Goal: Information Seeking & Learning: Learn about a topic

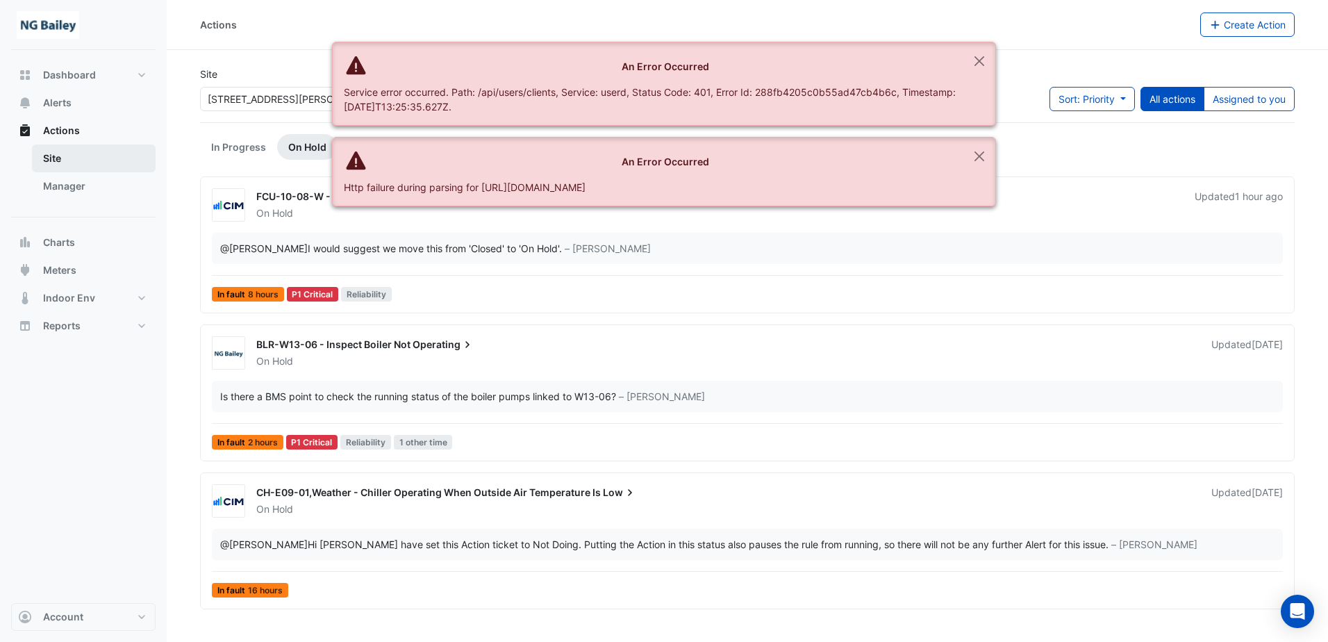
click at [49, 156] on link "Site" at bounding box center [94, 158] width 124 height 28
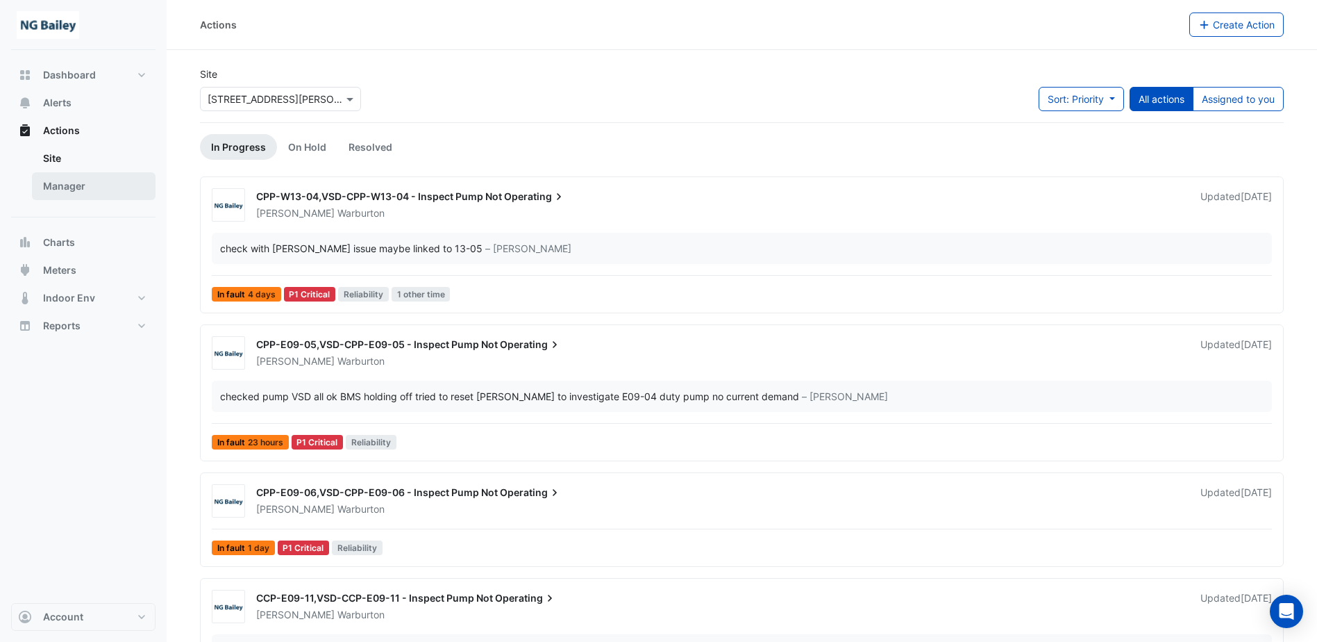
click at [58, 181] on link "Manager" at bounding box center [94, 186] width 124 height 28
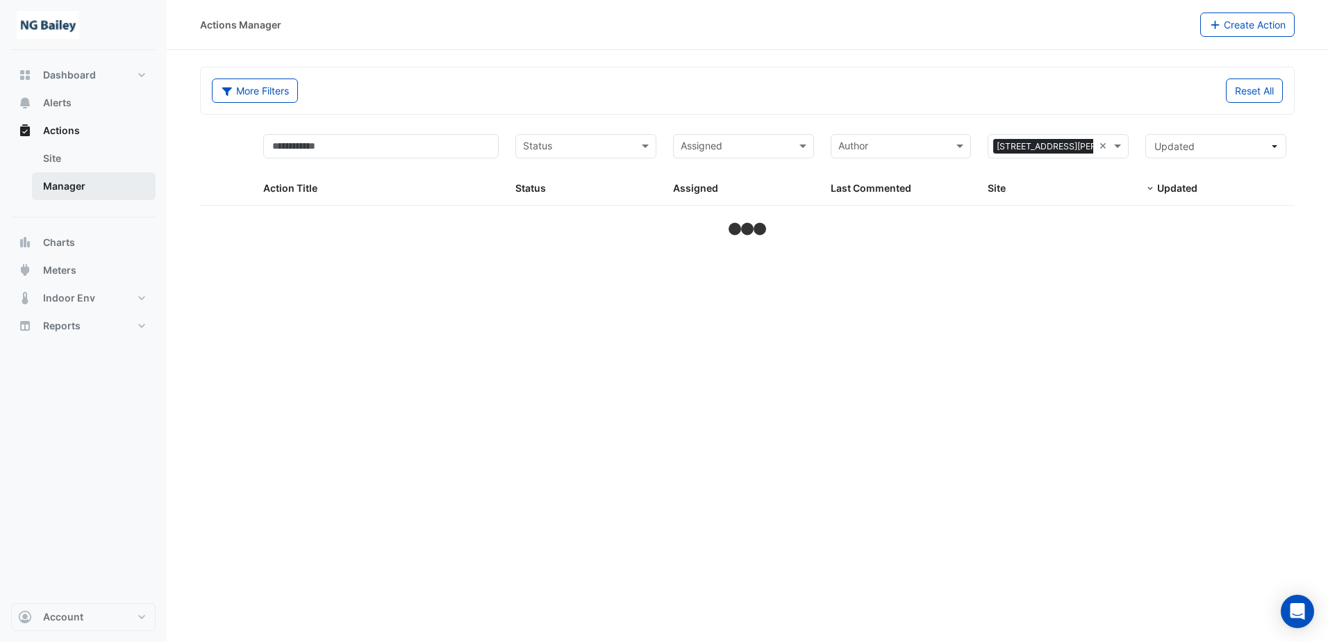
select select "***"
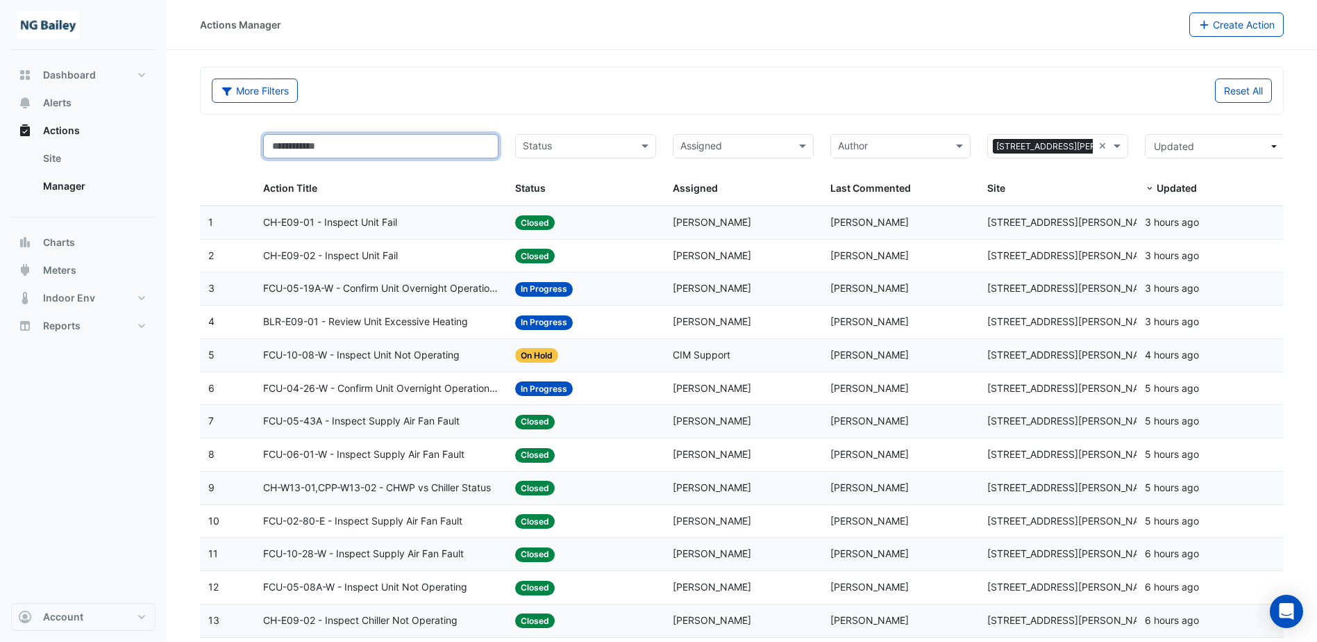
click at [337, 144] on input "text" at bounding box center [380, 146] width 235 height 24
click at [289, 90] on button "More Filters" at bounding box center [255, 90] width 86 height 24
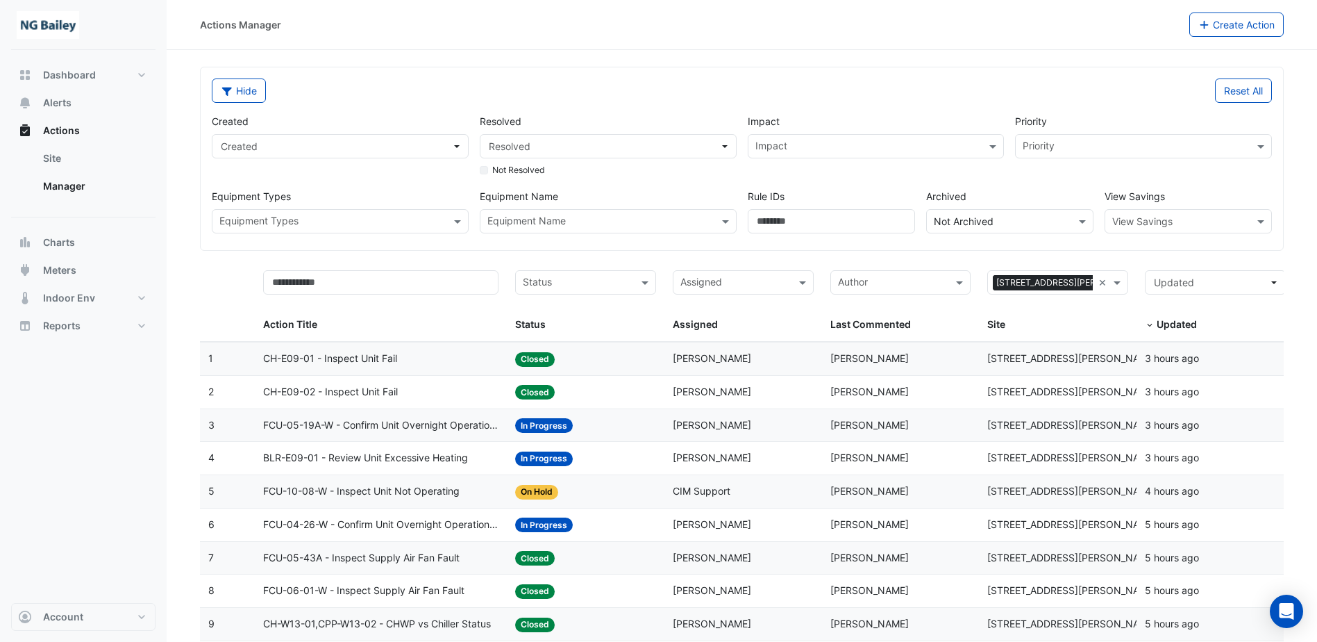
click at [434, 101] on div "Hide" at bounding box center [472, 90] width 539 height 24
click at [95, 270] on button "Meters" at bounding box center [83, 270] width 144 height 28
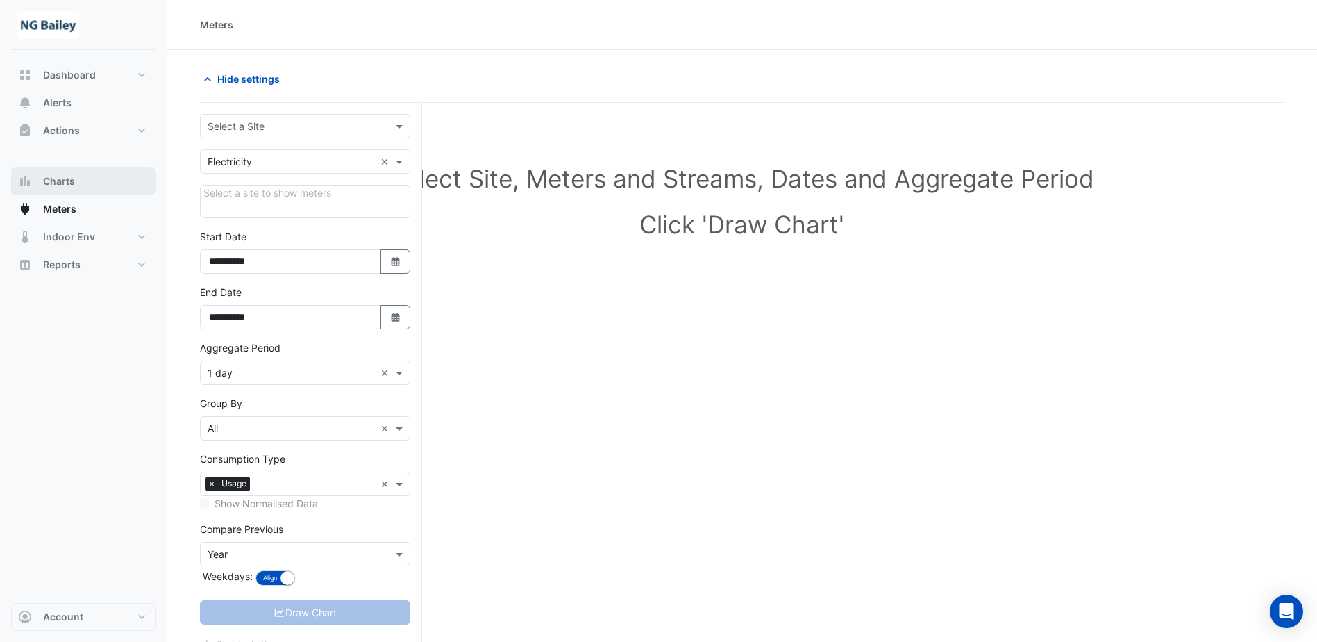
click at [112, 177] on button "Charts" at bounding box center [83, 181] width 144 height 28
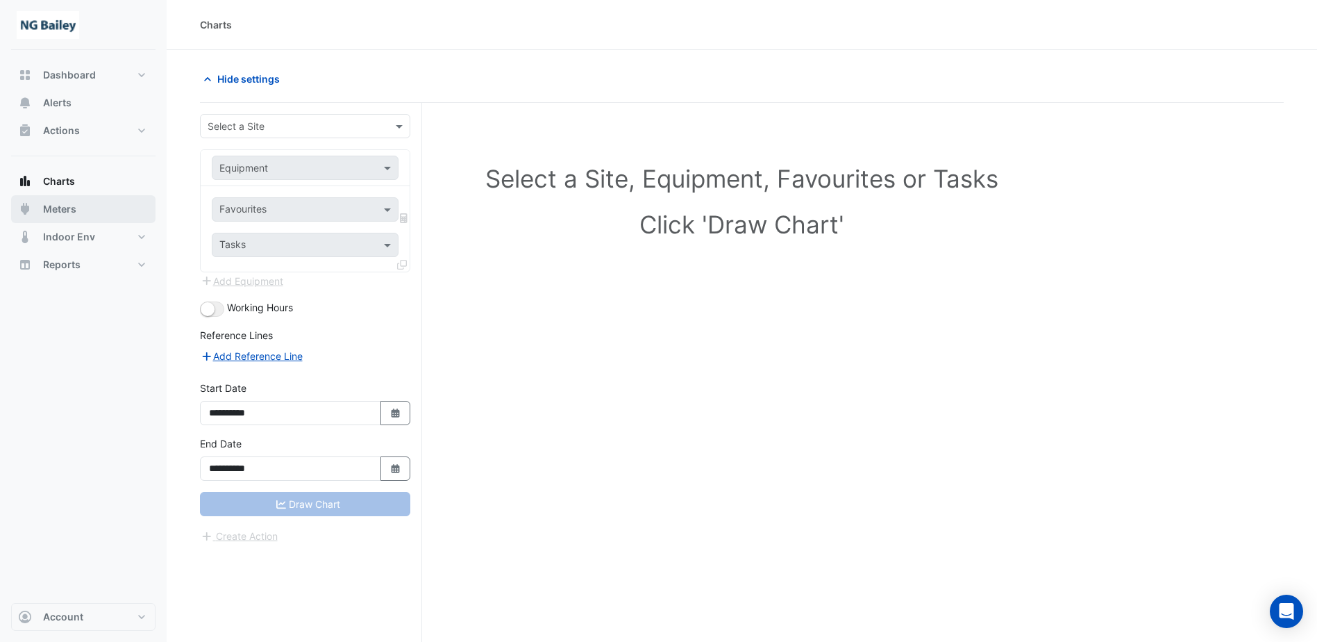
click at [106, 207] on button "Meters" at bounding box center [83, 209] width 144 height 28
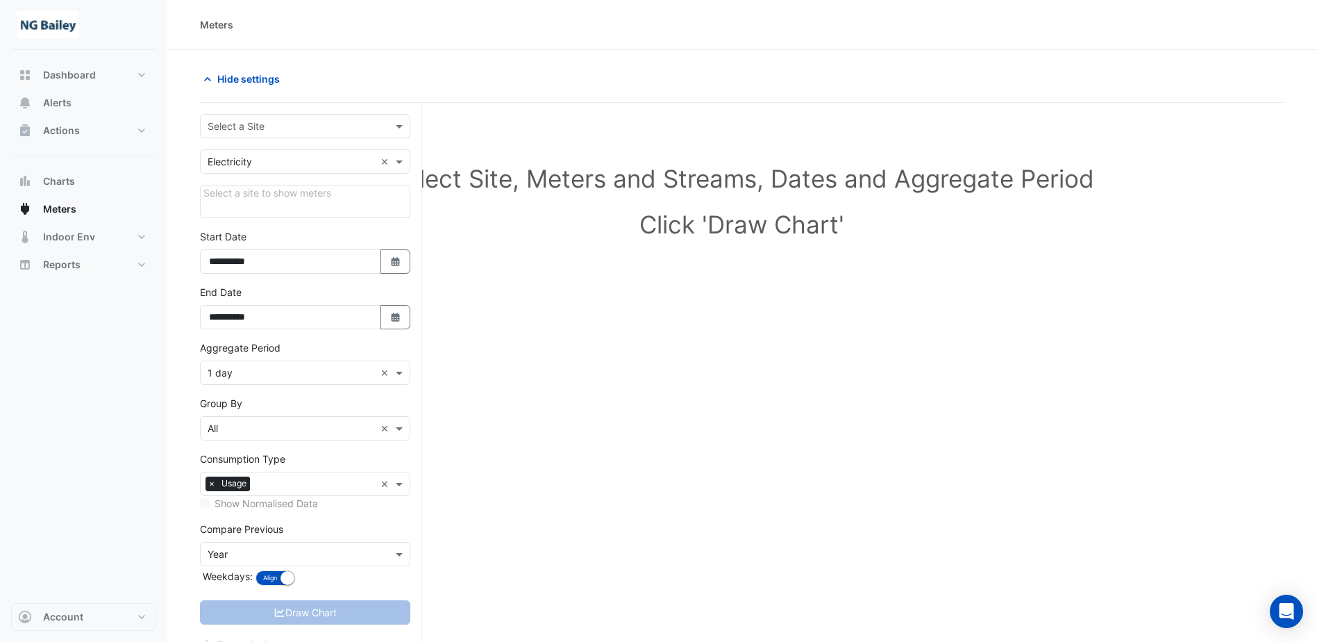
click at [273, 195] on div "Select a site to show meters" at bounding box center [305, 201] width 210 height 33
click at [283, 160] on input "text" at bounding box center [291, 162] width 167 height 15
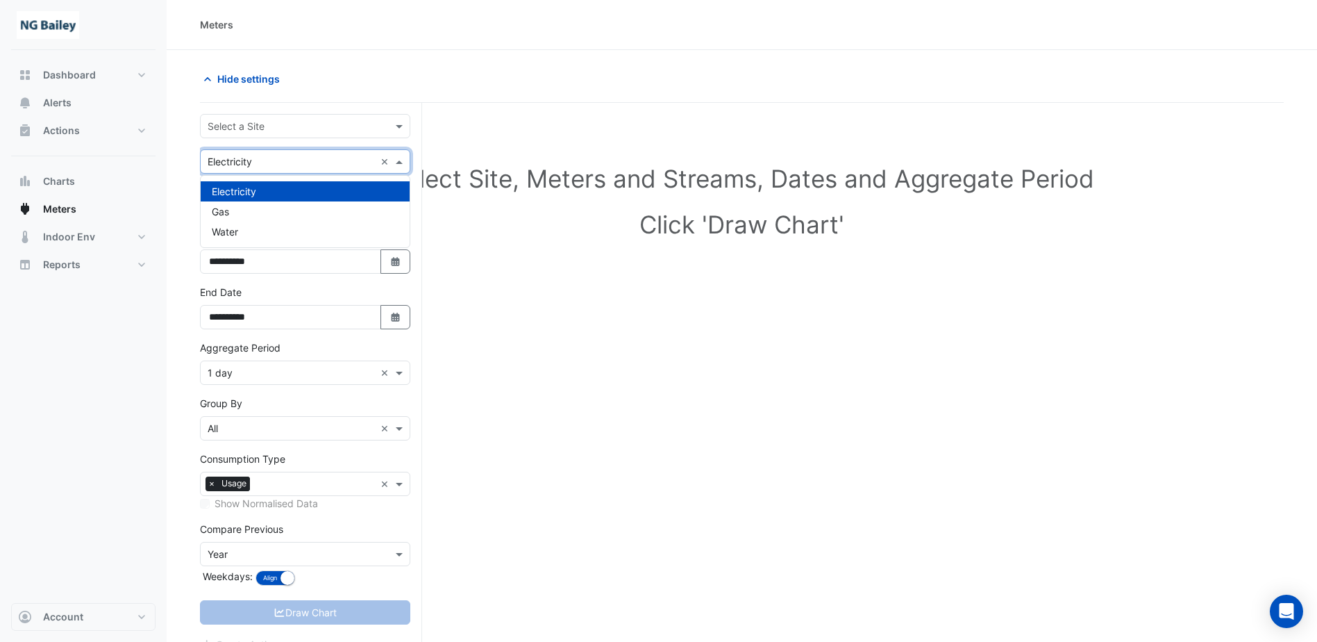
click at [283, 160] on input "text" at bounding box center [291, 162] width 167 height 15
click at [283, 131] on input "text" at bounding box center [291, 126] width 167 height 15
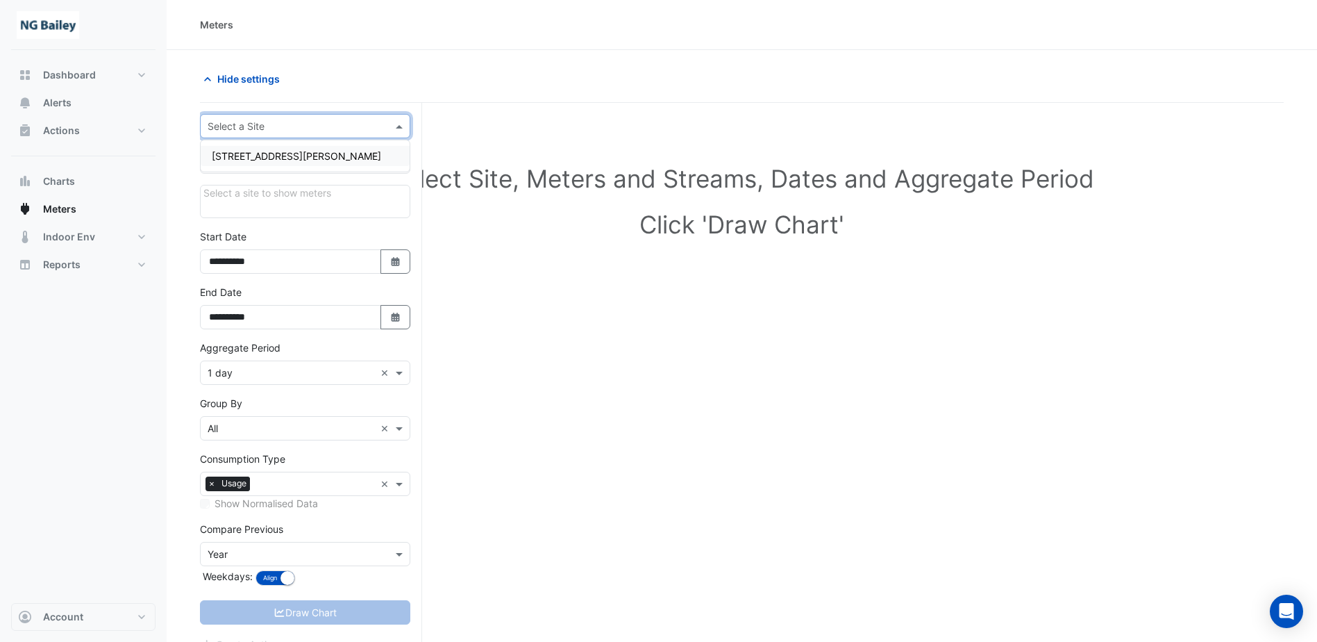
click at [282, 149] on div "[STREET_ADDRESS][PERSON_NAME]" at bounding box center [305, 156] width 209 height 20
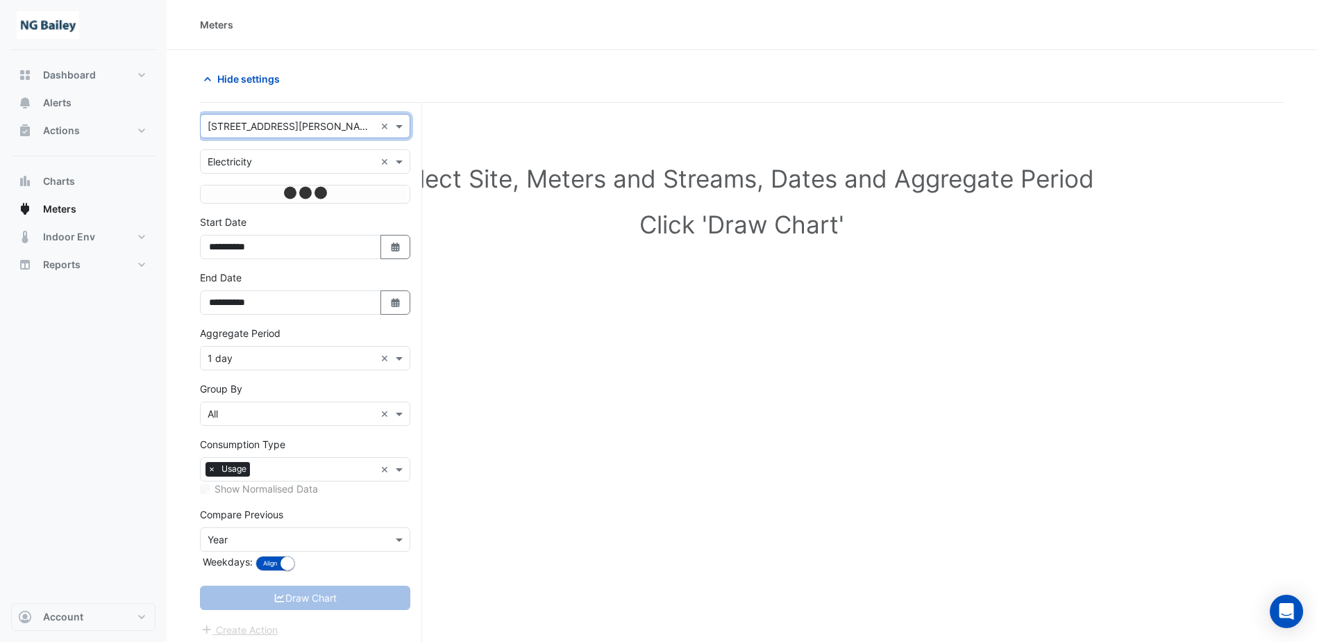
click at [282, 163] on input "text" at bounding box center [291, 162] width 167 height 15
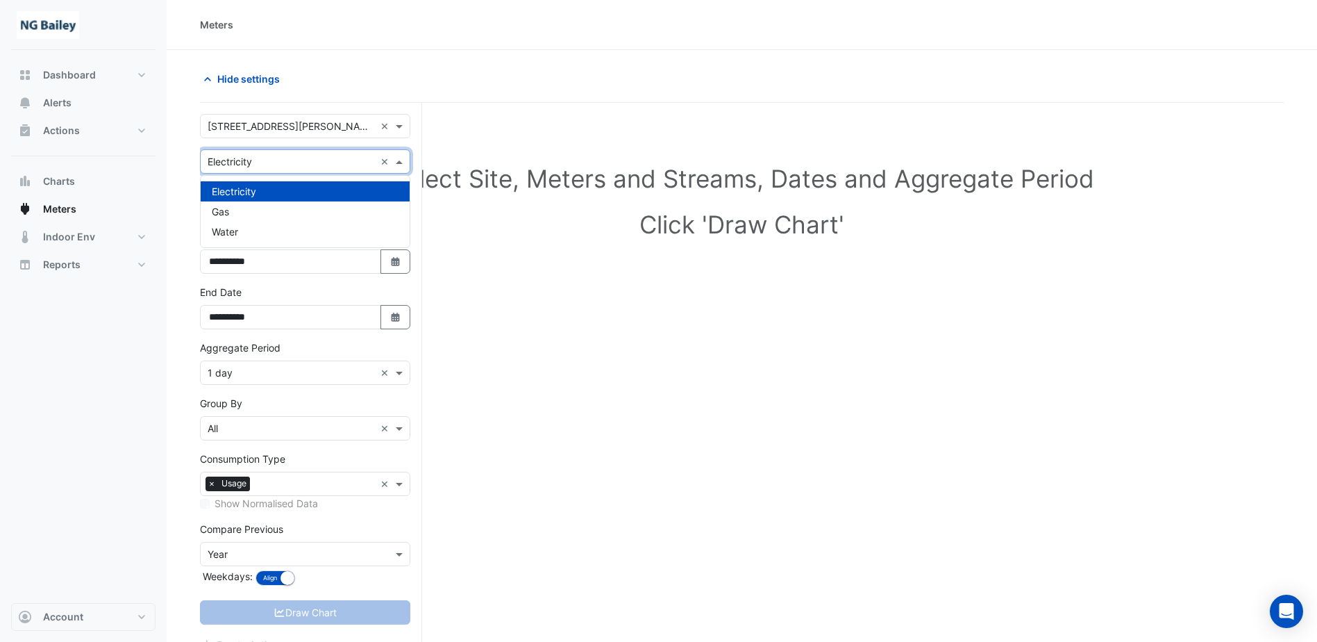
click at [282, 163] on input "text" at bounding box center [291, 162] width 167 height 15
click at [281, 190] on div "Electricity" at bounding box center [305, 191] width 209 height 20
click at [281, 214] on div at bounding box center [304, 208] width 203 height 17
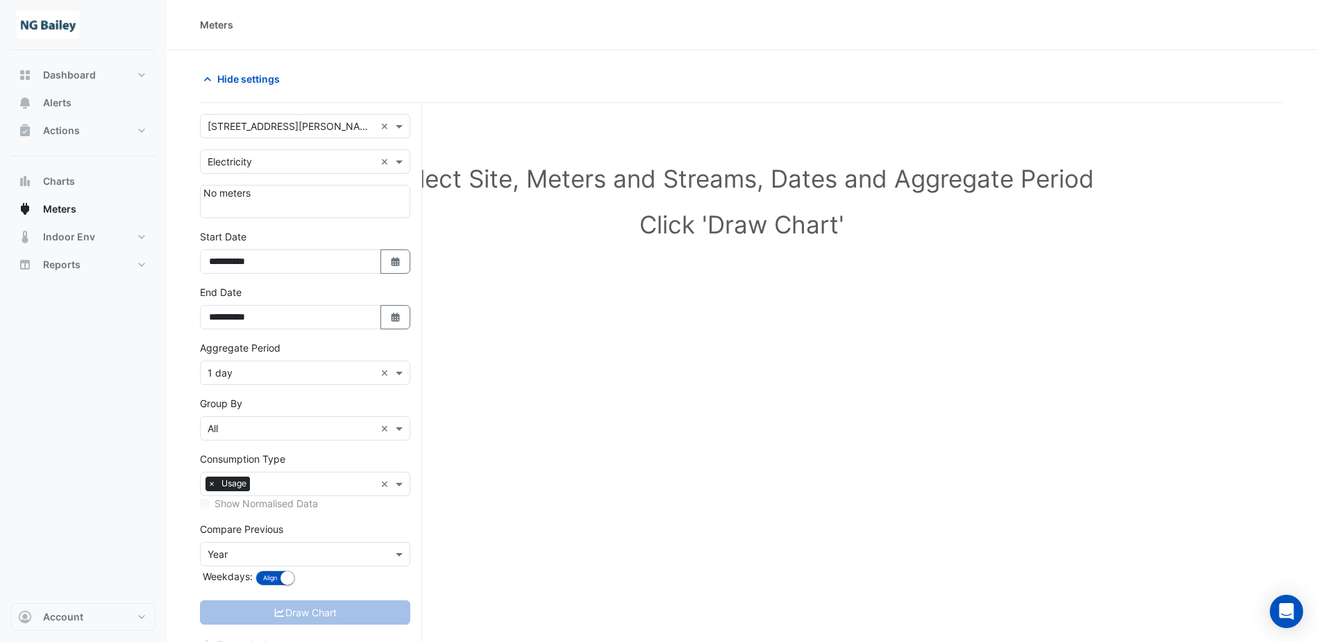
click at [281, 197] on div "No meters" at bounding box center [305, 201] width 210 height 33
click at [76, 262] on span "Reports" at bounding box center [61, 265] width 37 height 14
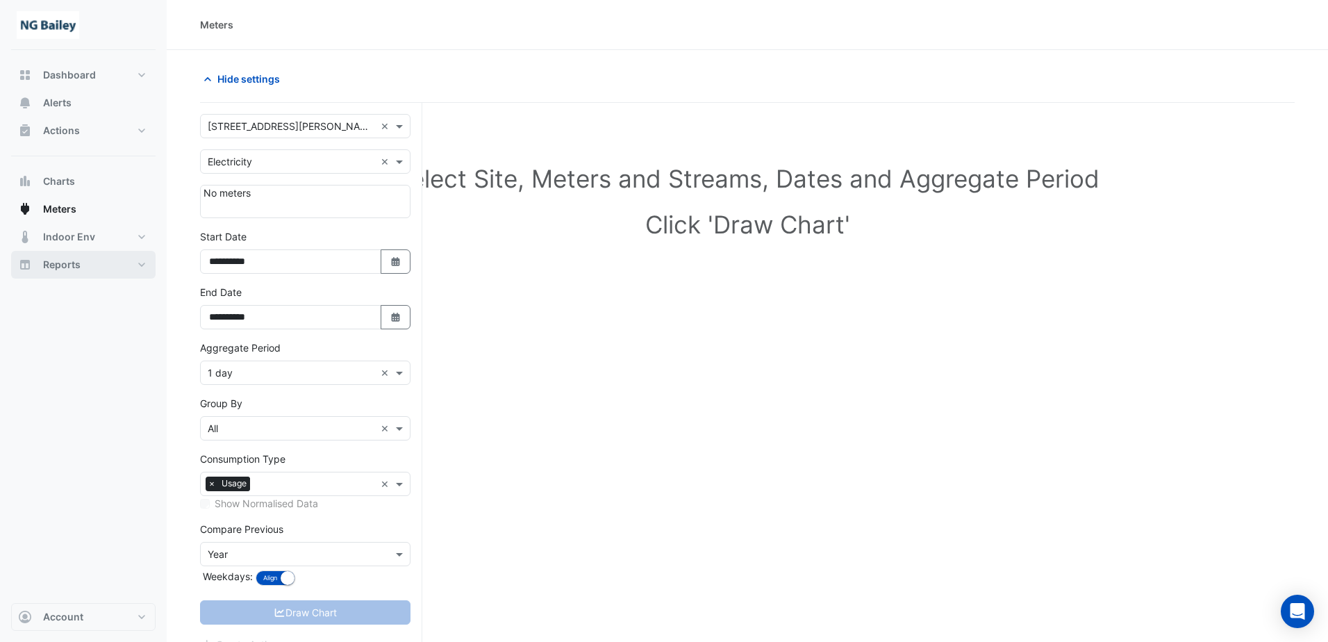
select select "***"
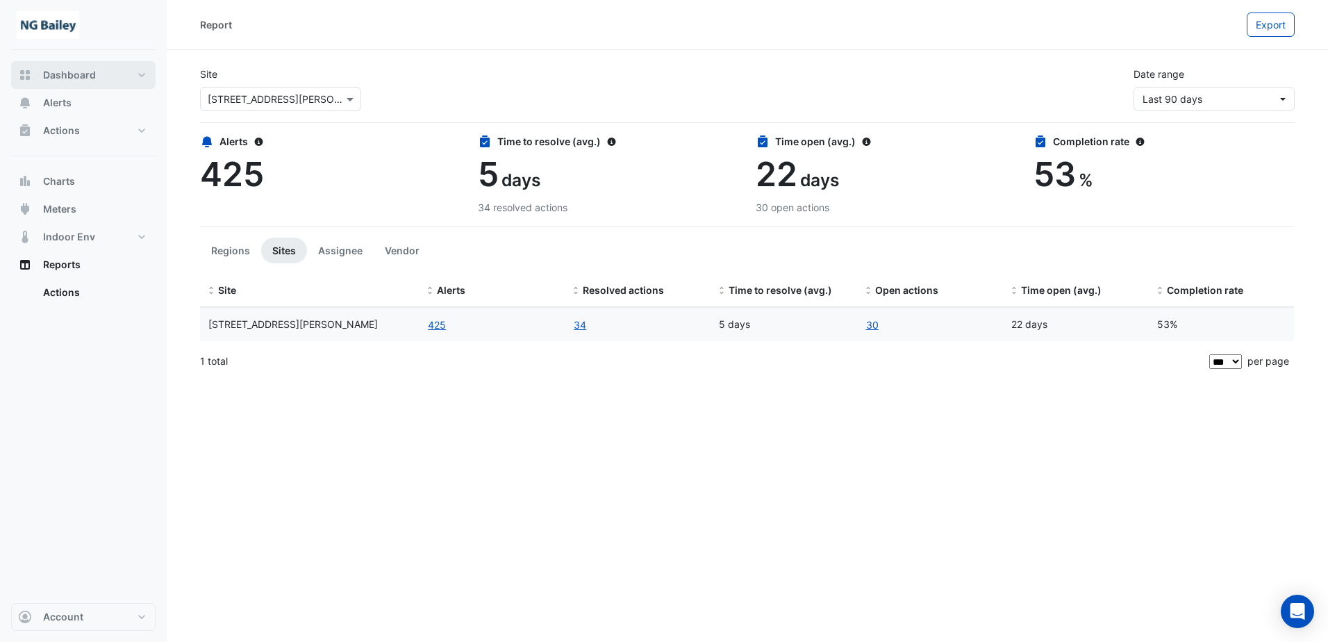
click at [68, 75] on span "Dashboard" at bounding box center [69, 75] width 53 height 14
select select "***"
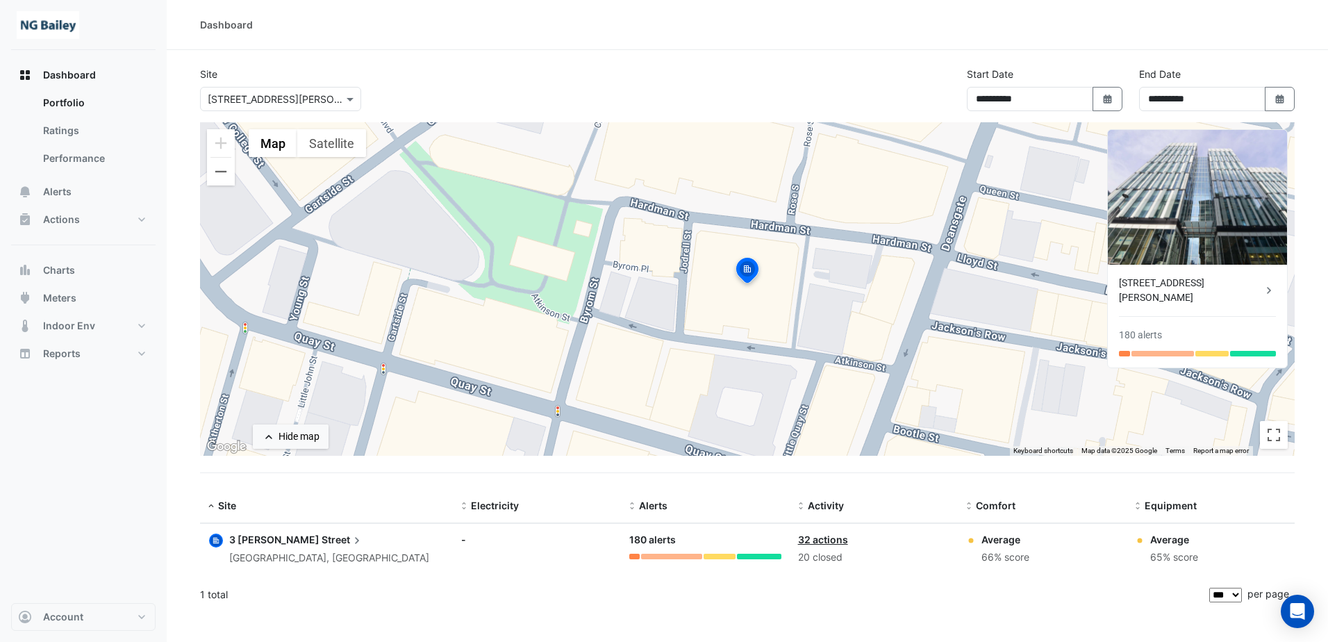
click at [285, 548] on div "3 Hardman Street Manchester, England" at bounding box center [329, 549] width 200 height 34
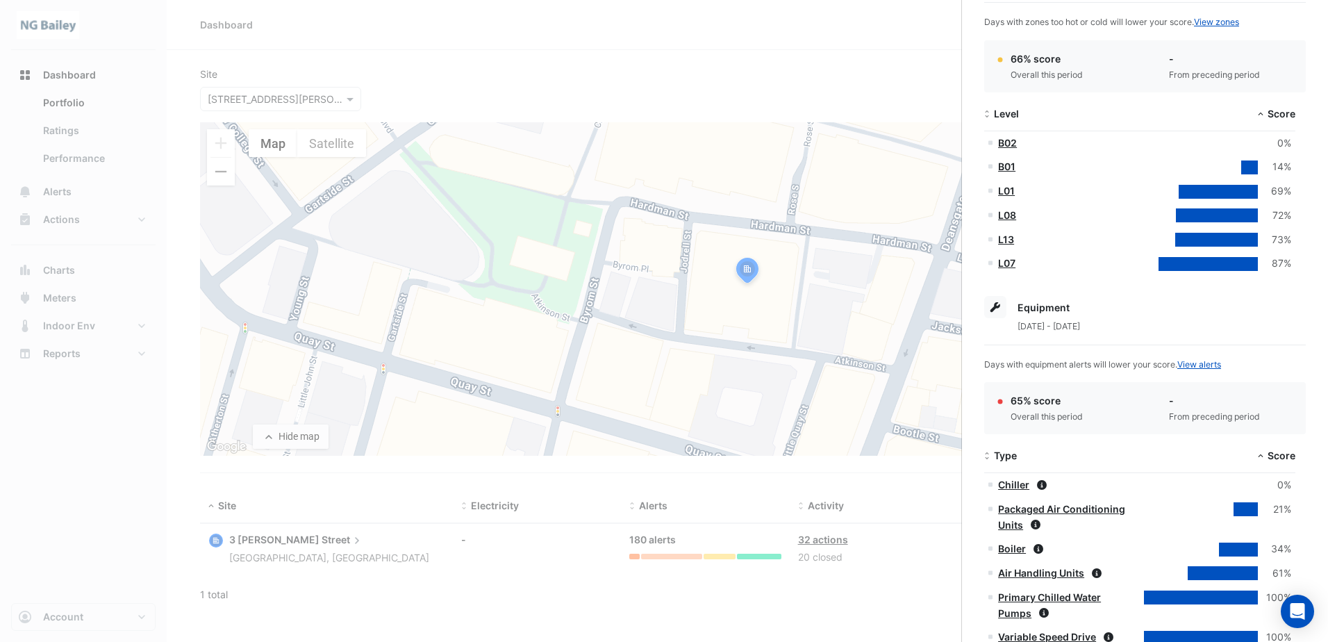
scroll to position [486, 0]
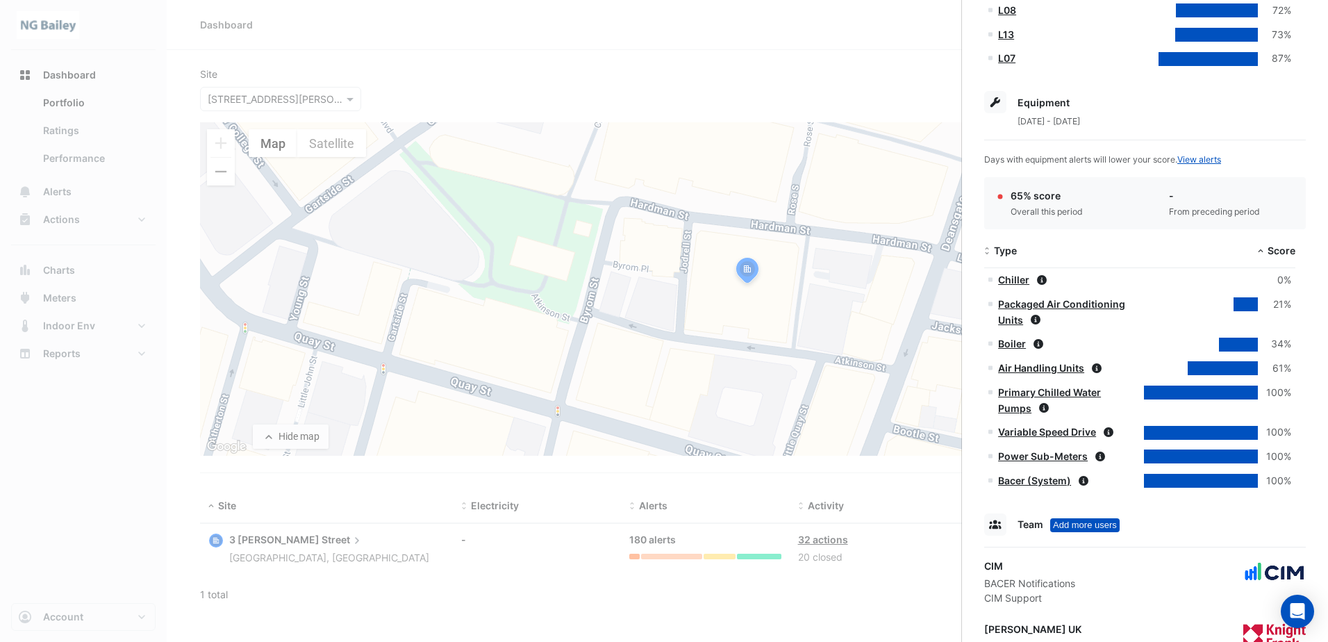
click at [1012, 371] on link "Air Handling Units" at bounding box center [1041, 368] width 86 height 12
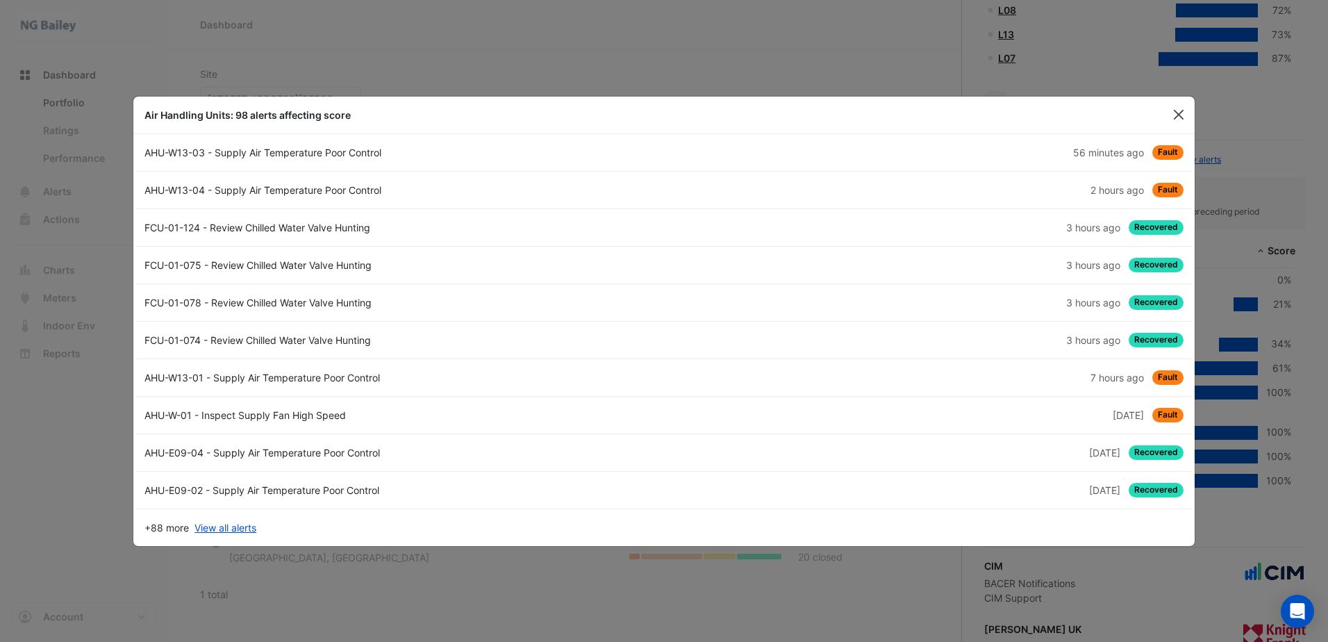
click at [1180, 112] on button "Close" at bounding box center [1178, 114] width 21 height 21
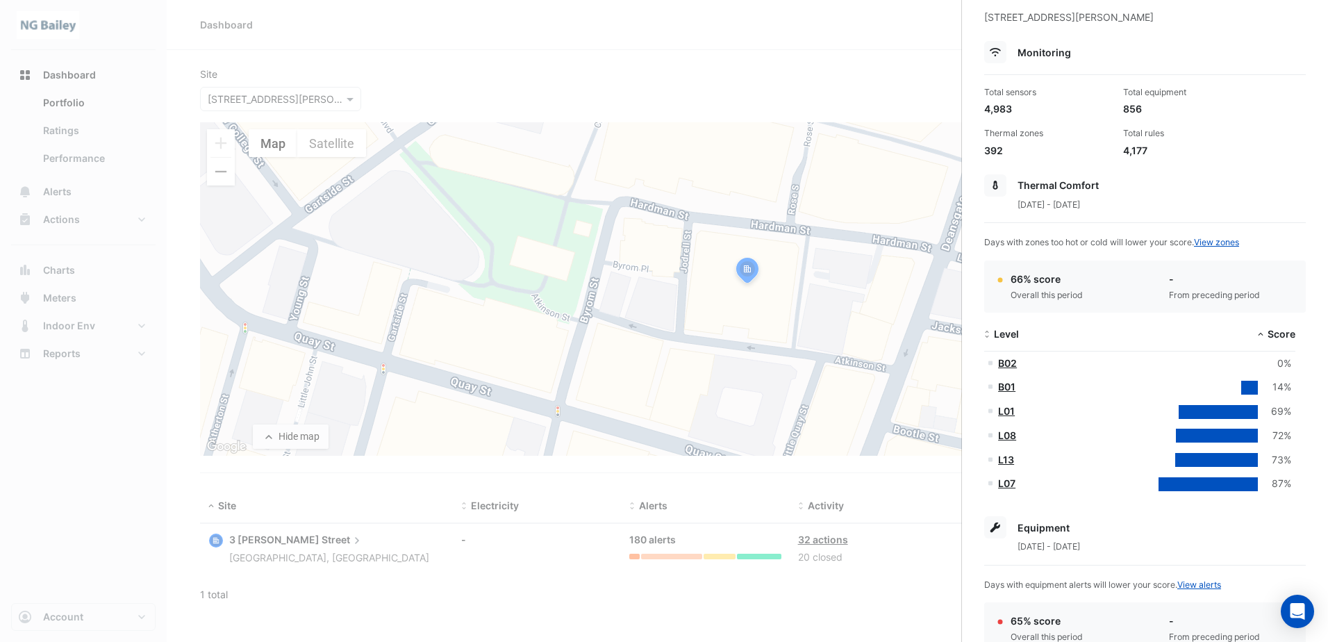
scroll to position [0, 0]
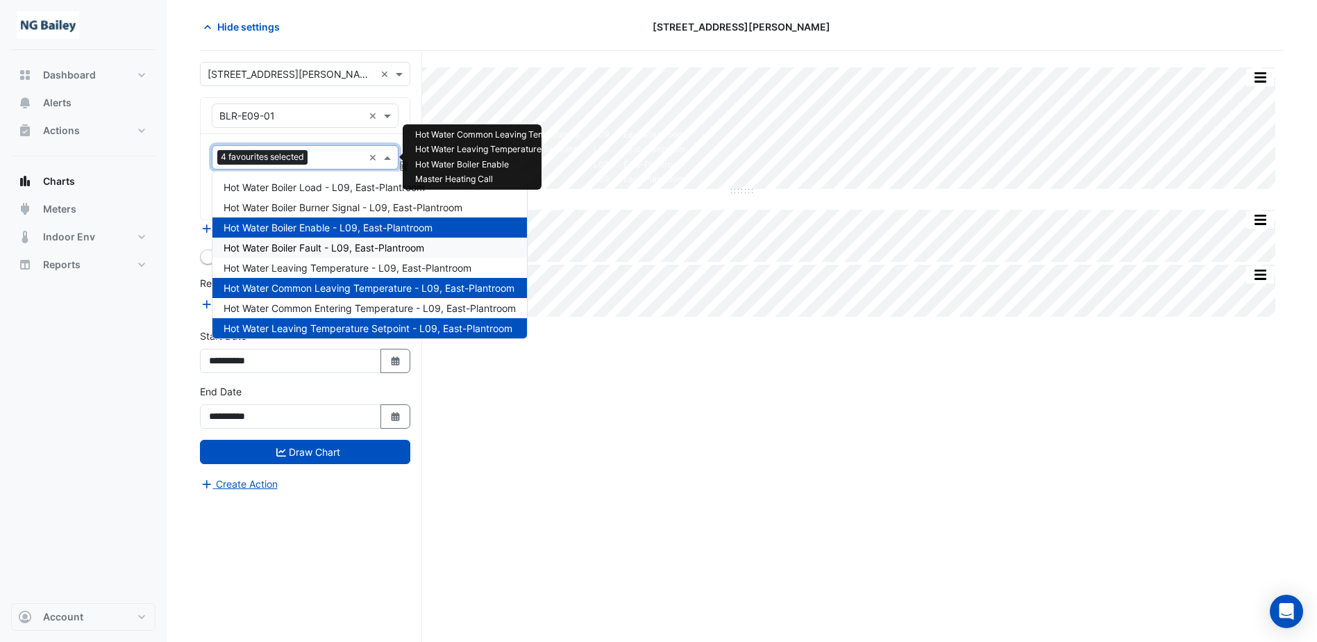
scroll to position [26, 0]
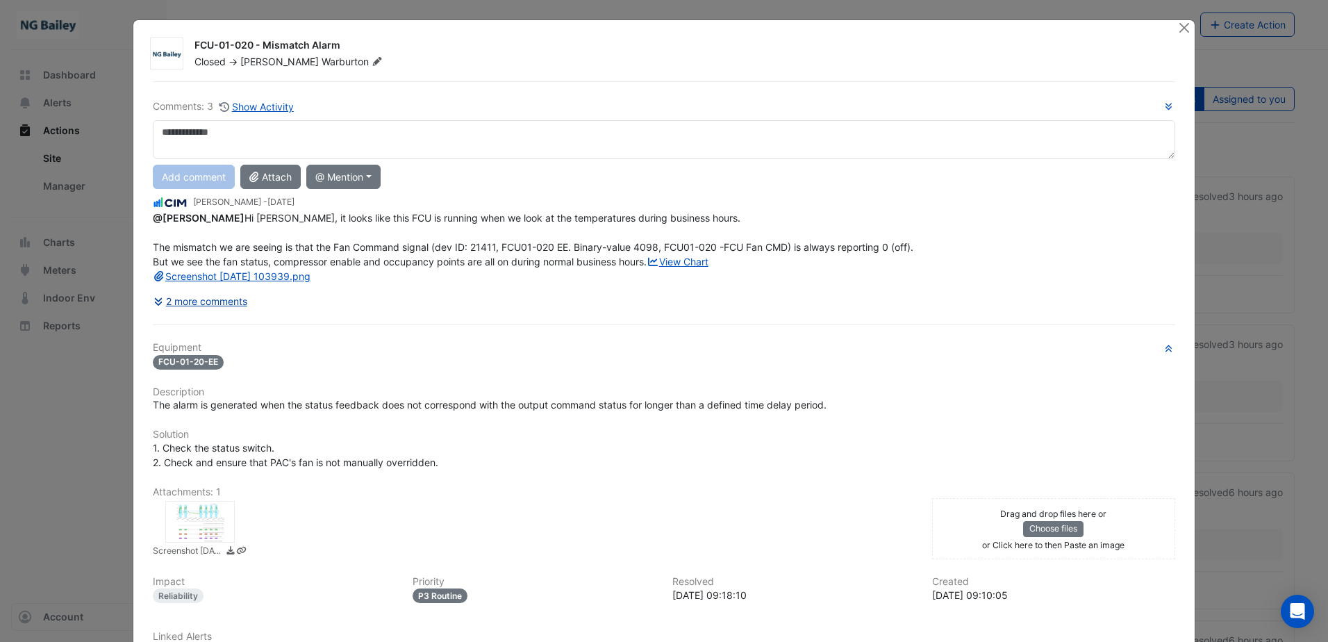
click at [178, 313] on button "2 more comments" at bounding box center [200, 301] width 95 height 24
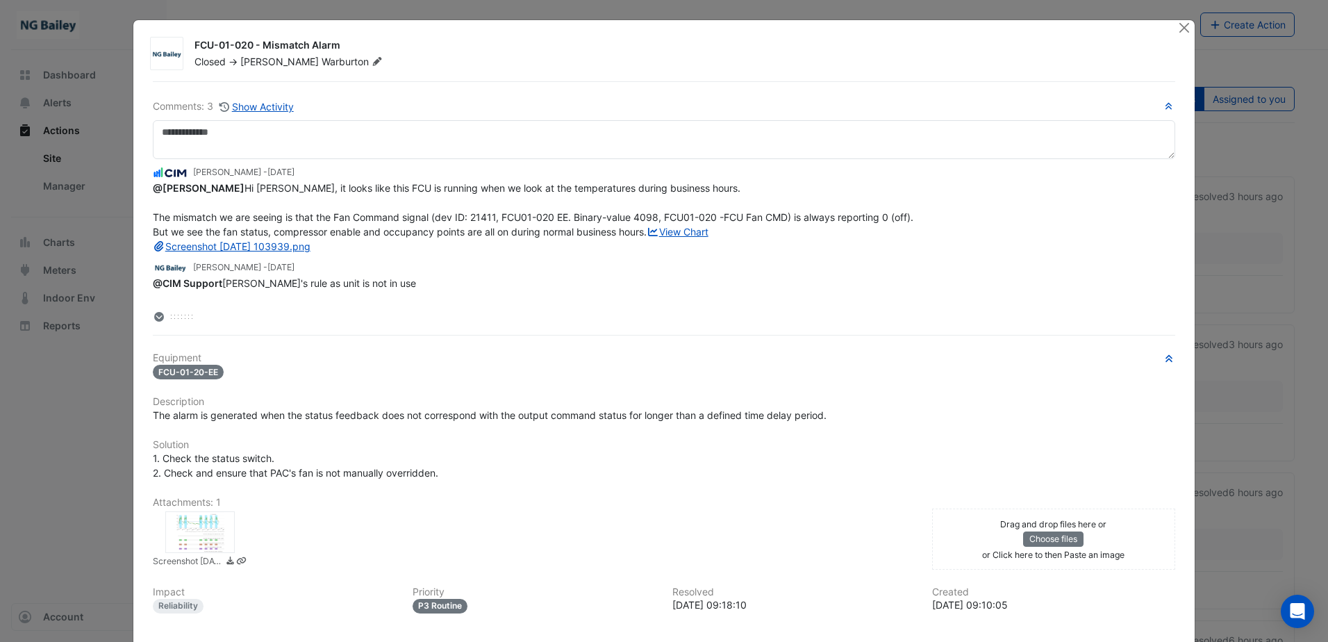
click at [156, 312] on icon at bounding box center [159, 317] width 8 height 10
drag, startPoint x: 333, startPoint y: 41, endPoint x: 187, endPoint y: 46, distance: 145.9
click at [187, 46] on div "FCU-01-020 - Mismatch Alarm Closed -> Roy Warburton" at bounding box center [677, 53] width 983 height 31
copy div "FCU-01-020 - Mismatch Alarm"
click at [646, 237] on link "View Chart" at bounding box center [677, 232] width 62 height 12
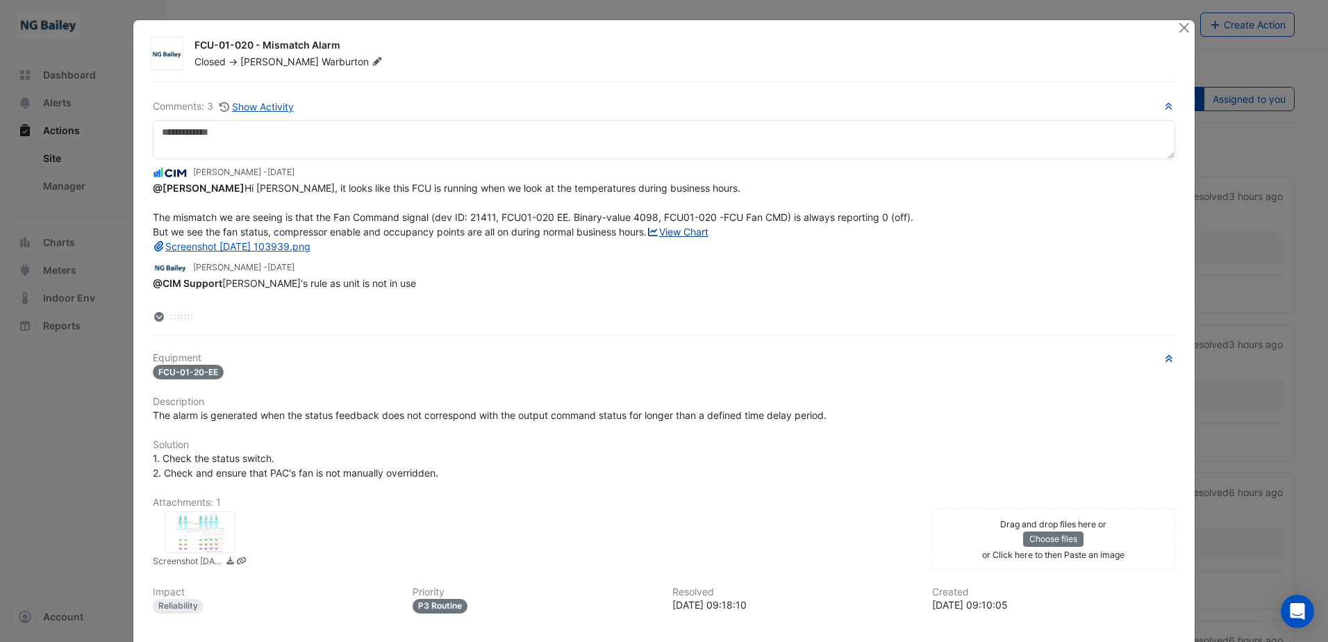
click at [646, 237] on link "View Chart" at bounding box center [677, 232] width 62 height 12
click at [156, 317] on icon at bounding box center [159, 317] width 8 height 10
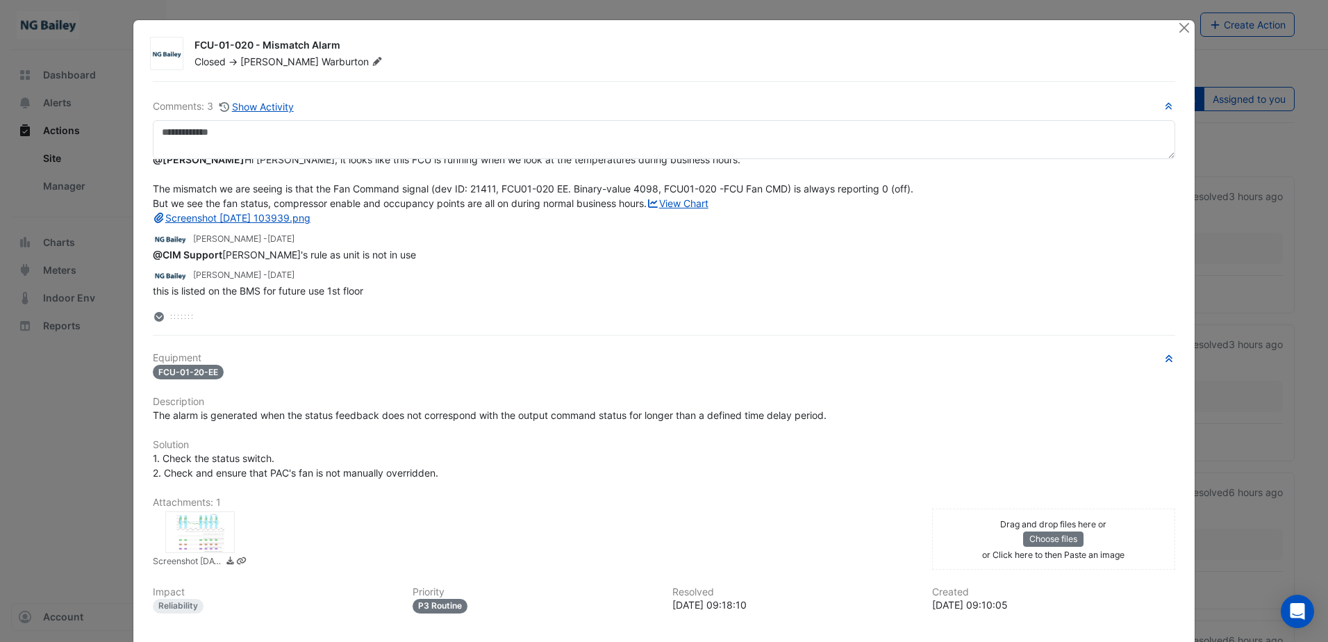
scroll to position [72, 0]
drag, startPoint x: 219, startPoint y: 256, endPoint x: 377, endPoint y: 254, distance: 158.3
click at [377, 254] on div "@CIM Support Paul's rule as unit is not in use" at bounding box center [664, 254] width 1022 height 15
copy span "Paul's rule as unit is not in use"
click at [394, 244] on div "Roy Warburton - 1 week and 6 days ago" at bounding box center [664, 239] width 1022 height 16
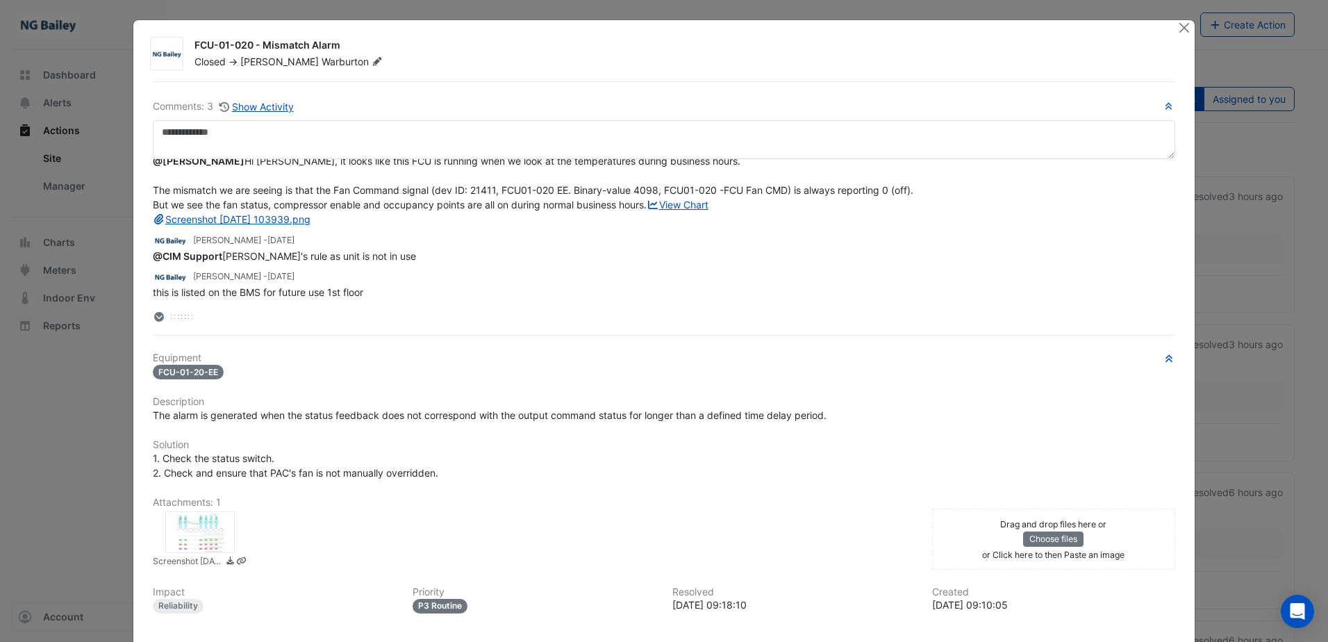
scroll to position [3, 0]
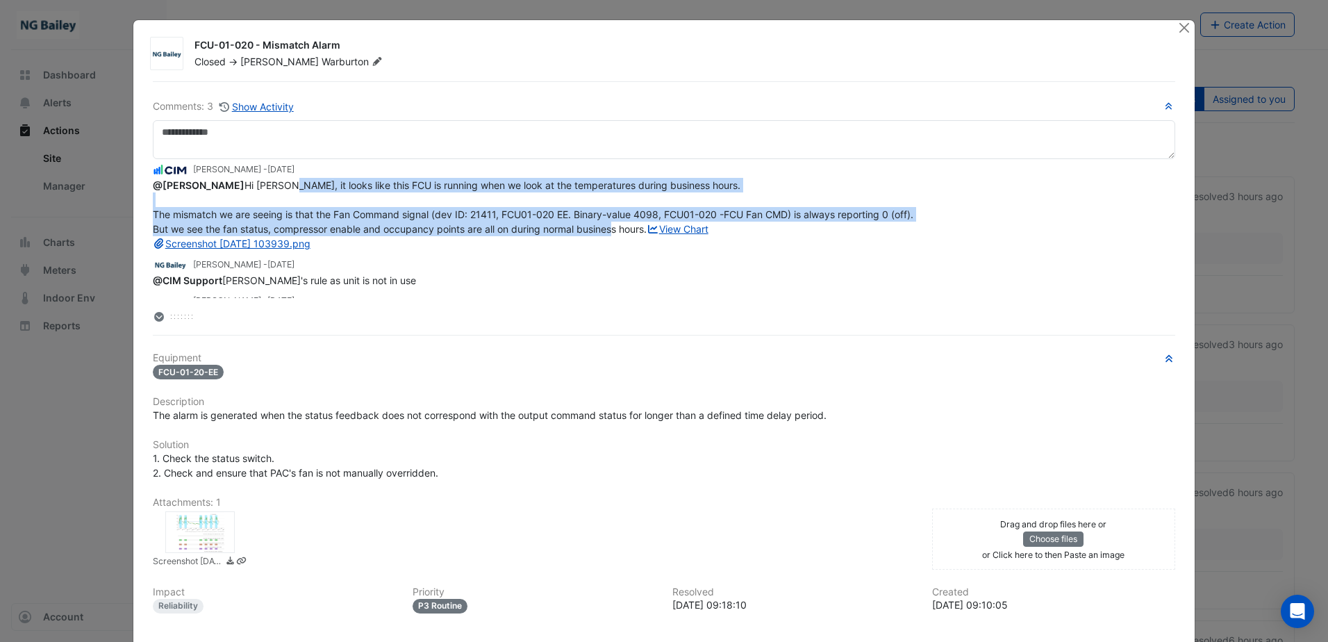
drag, startPoint x: 181, startPoint y: 195, endPoint x: 669, endPoint y: 237, distance: 490.0
click at [669, 237] on div "@Roy Warburton Hi Roy, it looks like this FCU is running when we look at the te…" at bounding box center [664, 214] width 1022 height 73
copy span "it looks like this FCU is running when we look at the temperatures during busin…"
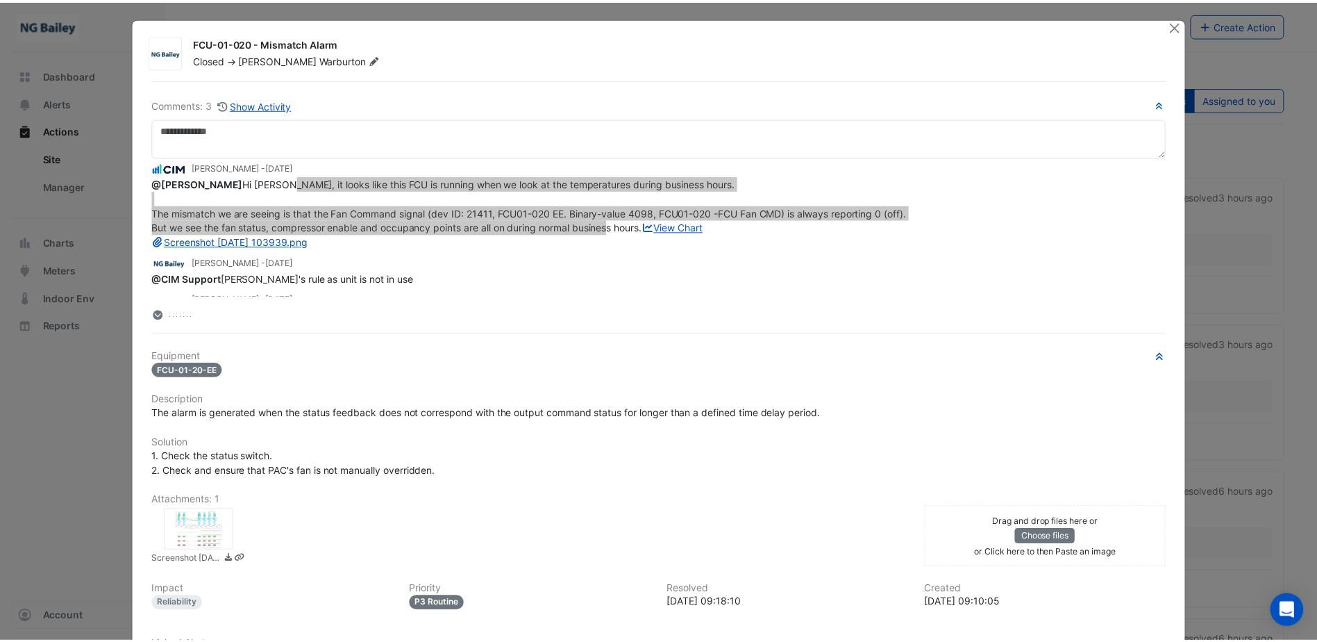
scroll to position [0, 0]
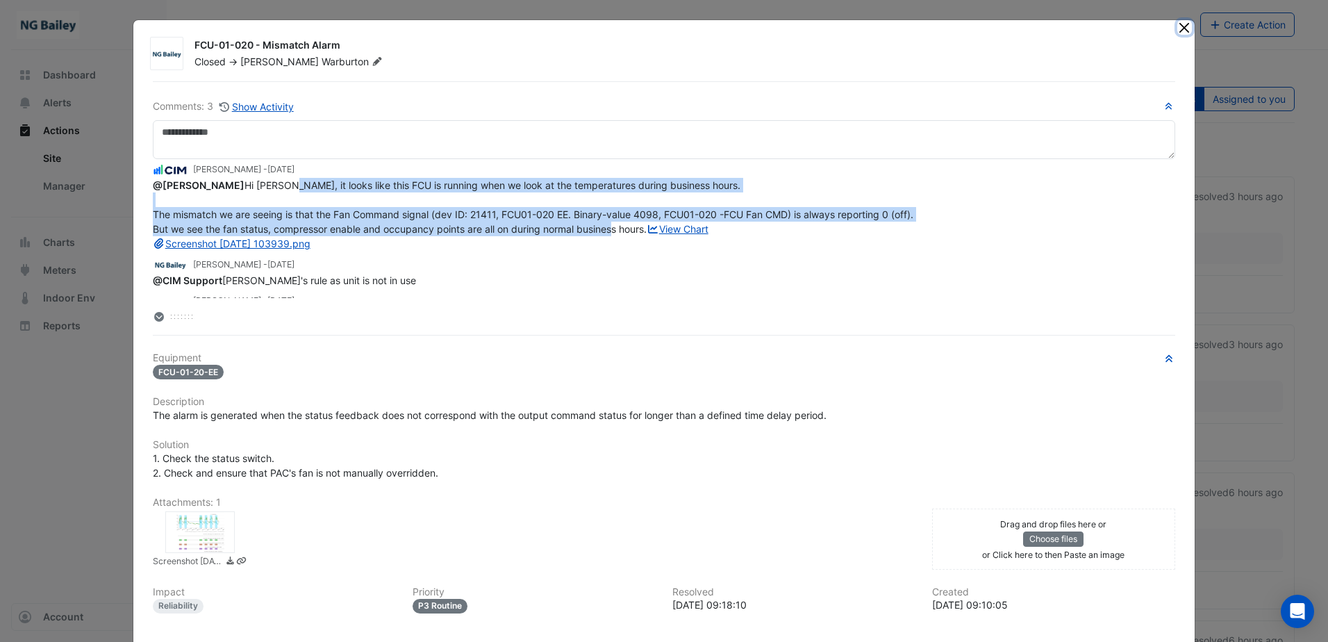
click at [1179, 26] on button "Close" at bounding box center [1184, 27] width 15 height 15
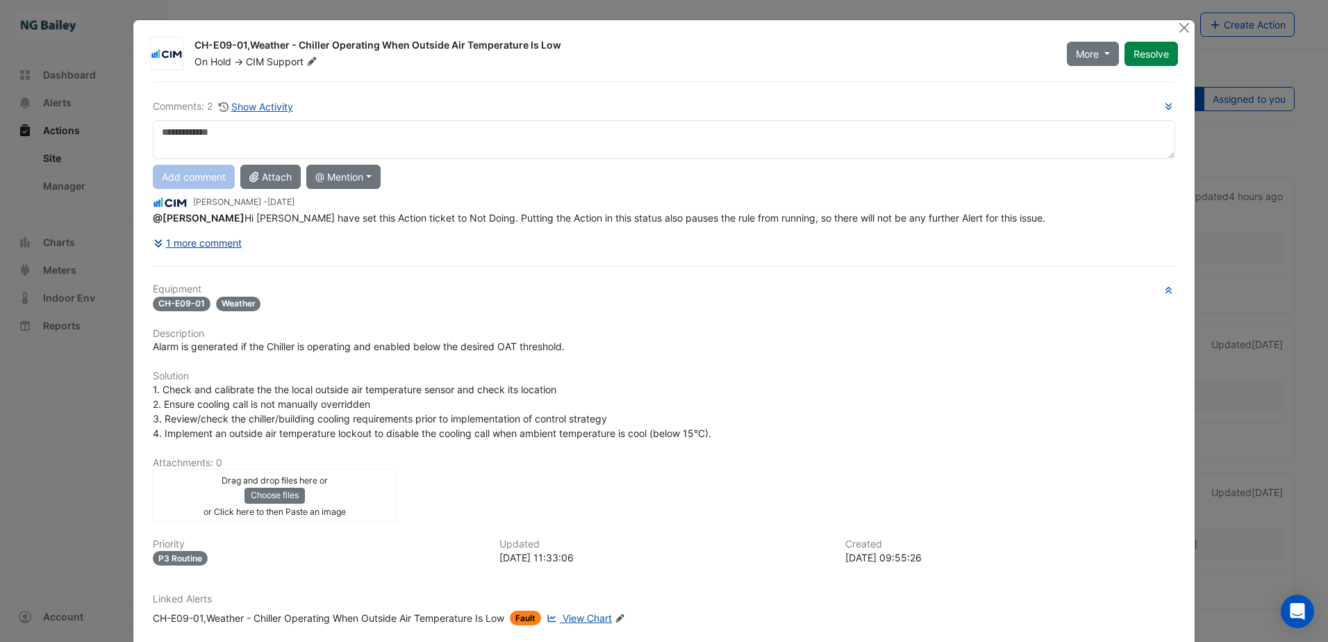
click at [226, 255] on button "1 more comment" at bounding box center [198, 243] width 90 height 24
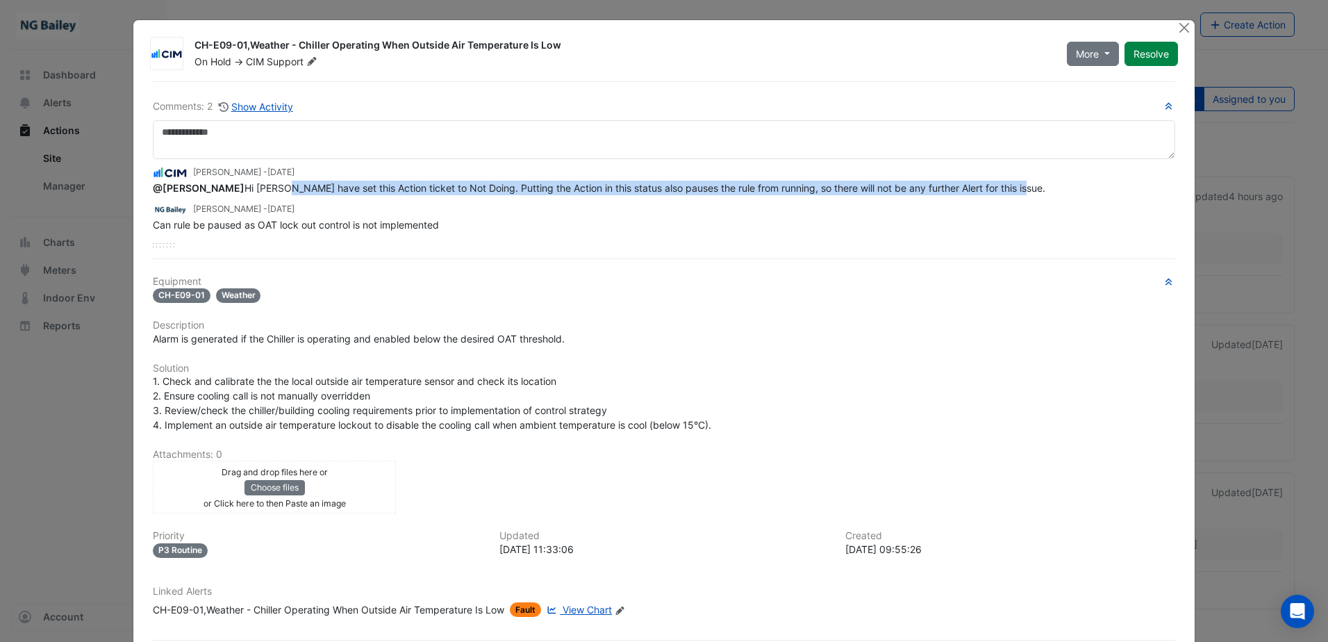
drag, startPoint x: 181, startPoint y: 206, endPoint x: 928, endPoint y: 206, distance: 747.1
click at [928, 195] on div "@Roy Warburton Hi Roy, I have set this Action ticket to Not Doing. Putting the …" at bounding box center [664, 188] width 1022 height 15
copy span "I have set this Action ticket to Not Doing. Putting the Action in this status a…"
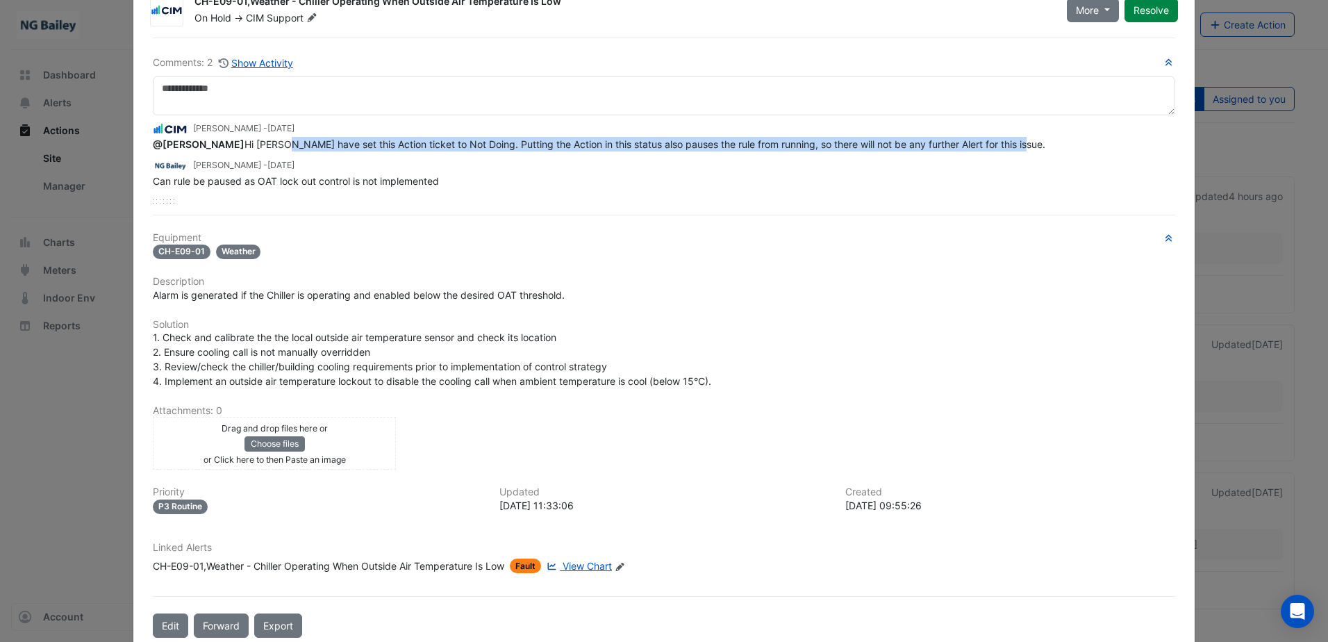
scroll to position [85, 0]
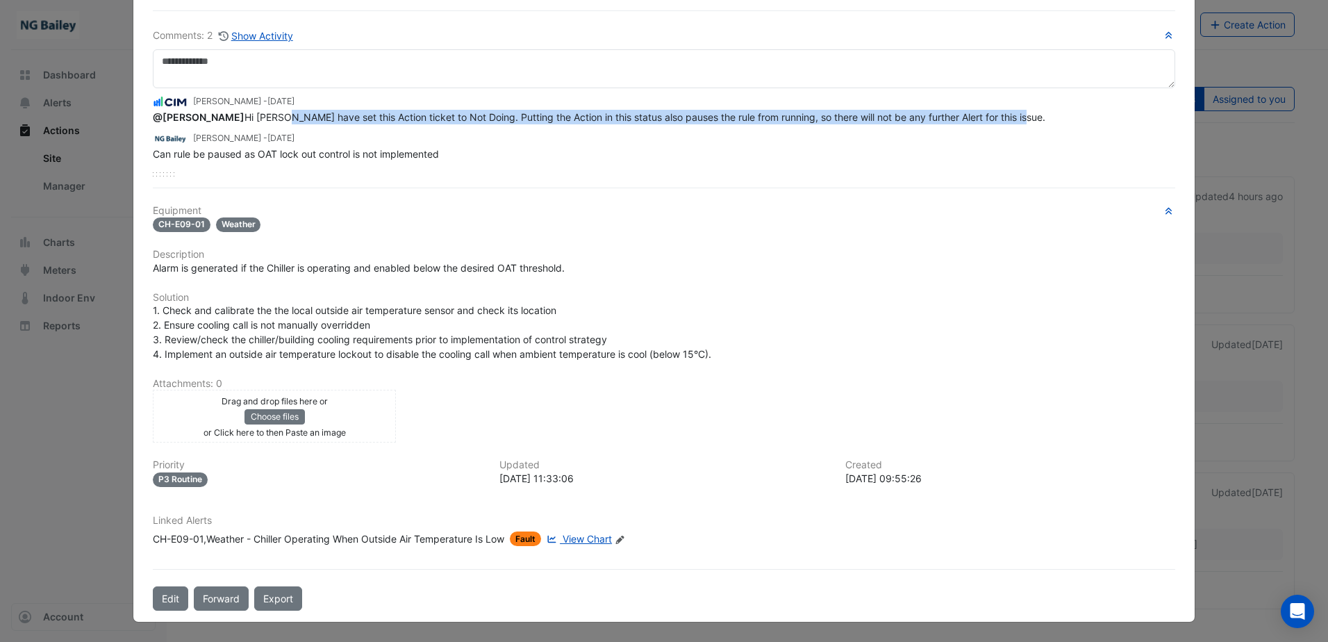
click at [564, 538] on span "View Chart" at bounding box center [586, 539] width 49 height 12
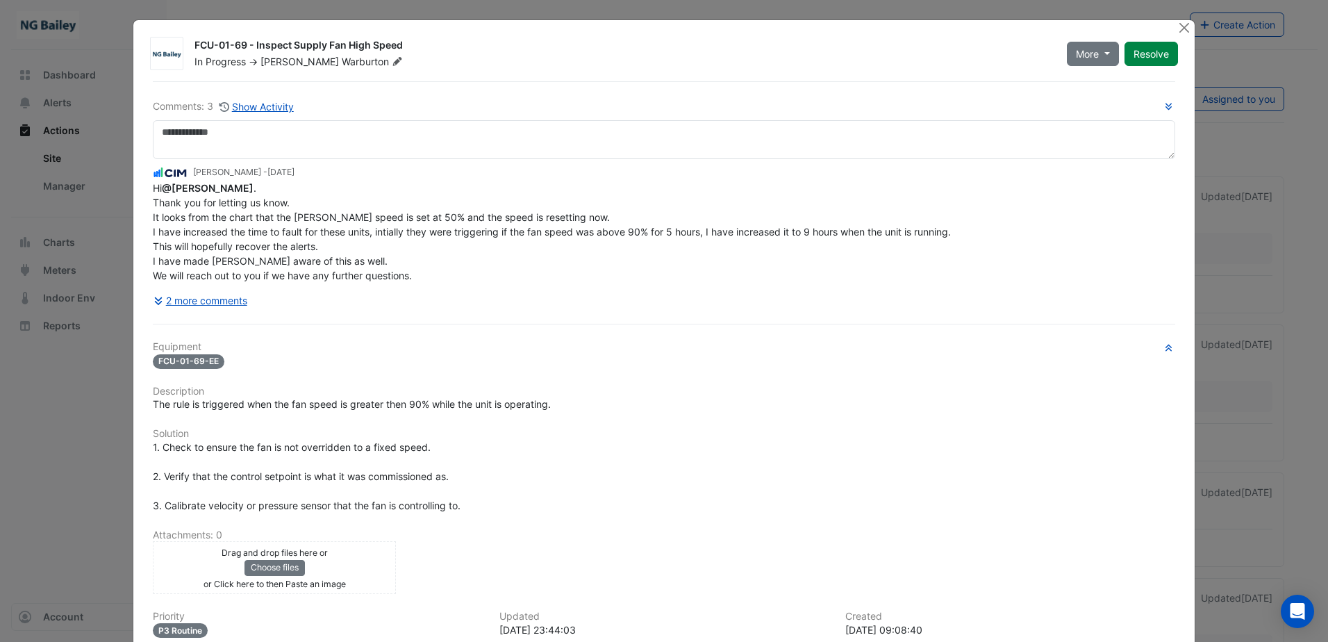
click at [374, 225] on div "Hi @[PERSON_NAME] . Thank you for letting us know. It looks from the chart that…" at bounding box center [664, 232] width 1022 height 102
click at [214, 296] on button "2 more comments" at bounding box center [200, 300] width 95 height 24
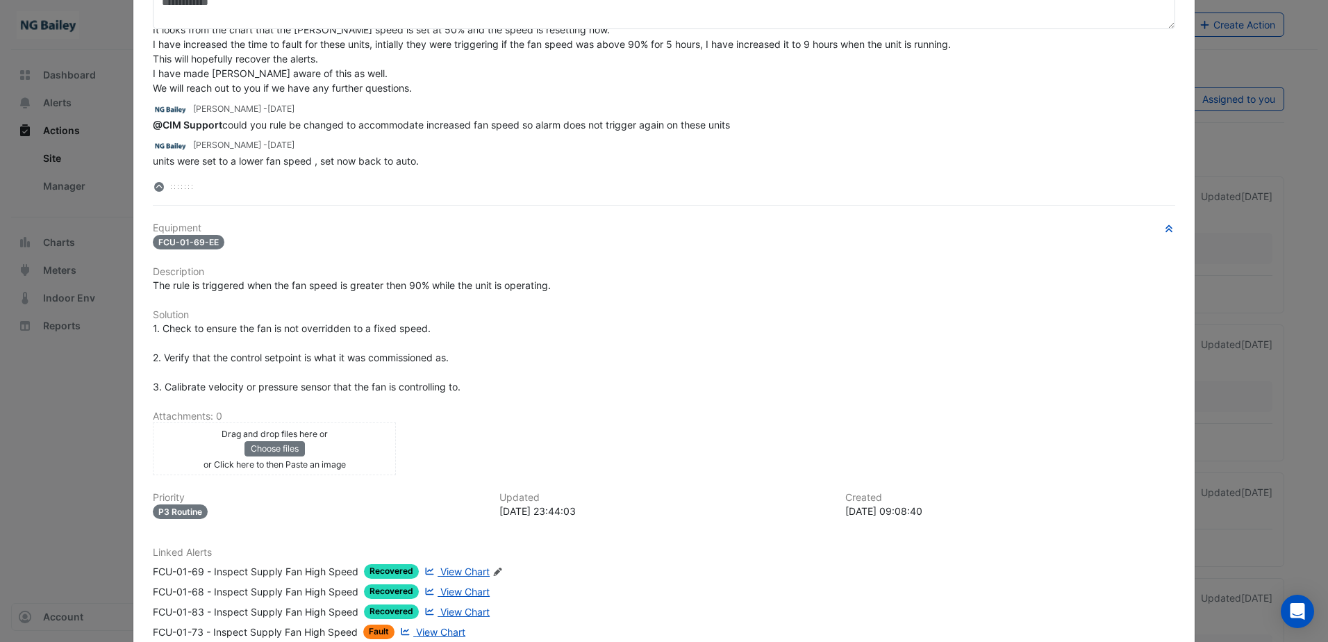
scroll to position [208, 0]
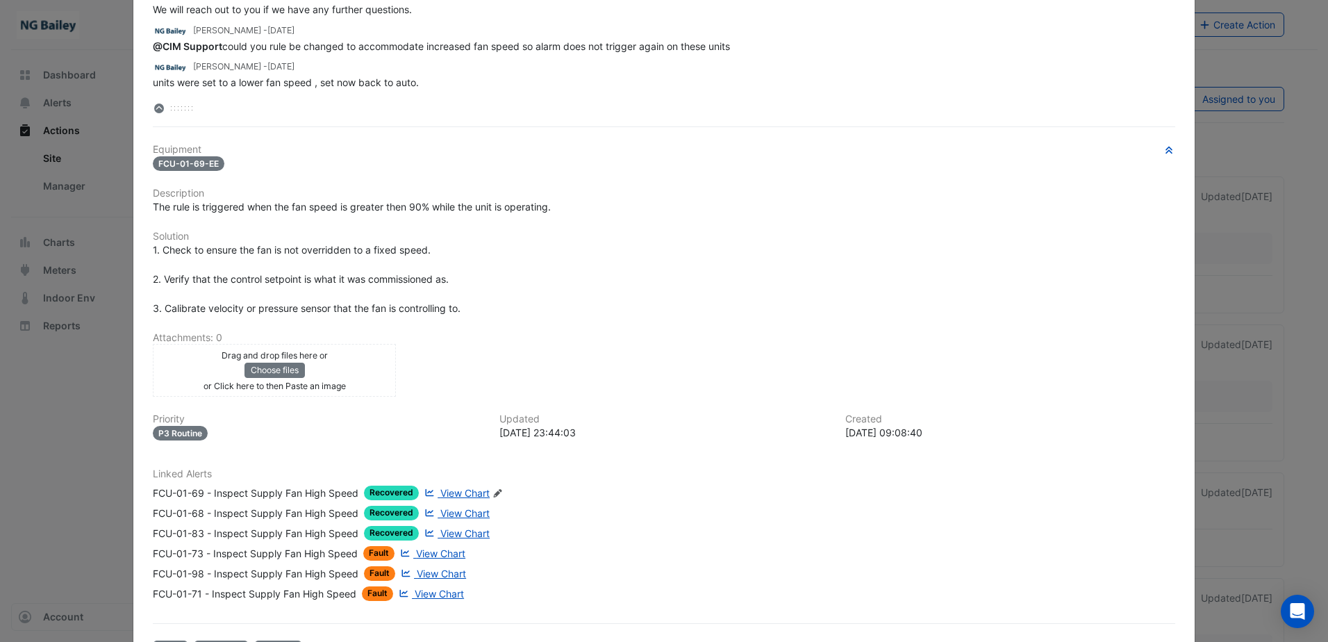
click at [468, 492] on span "View Chart" at bounding box center [464, 493] width 49 height 12
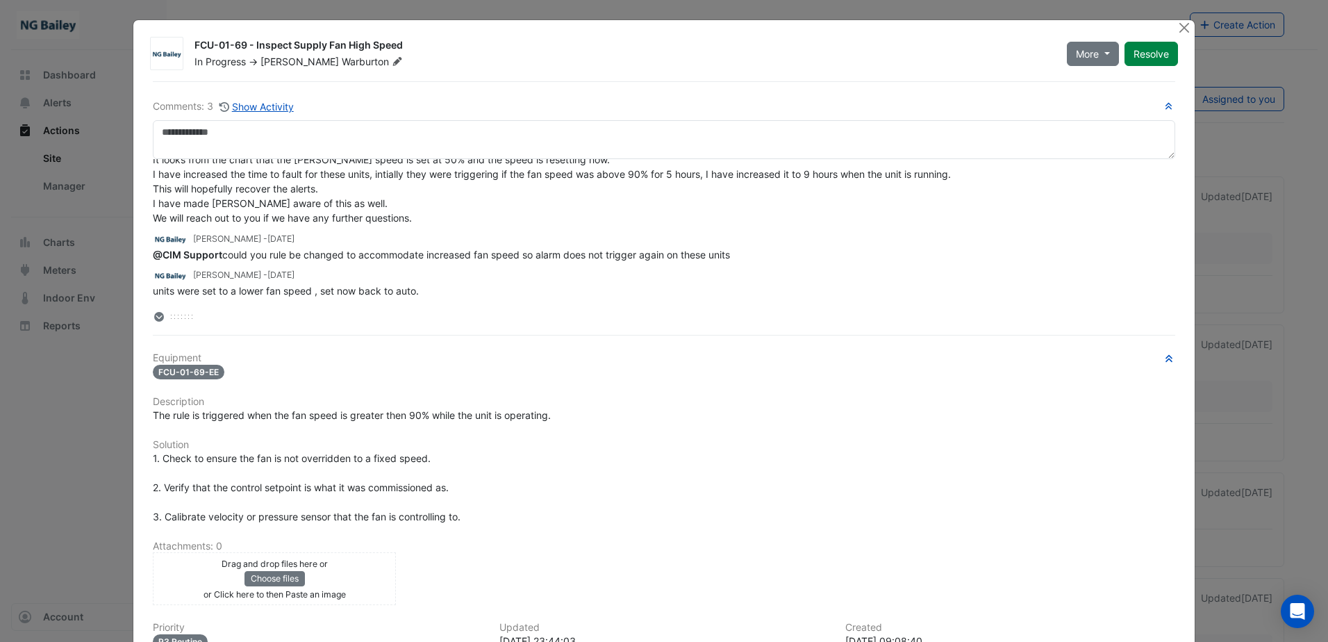
scroll to position [0, 0]
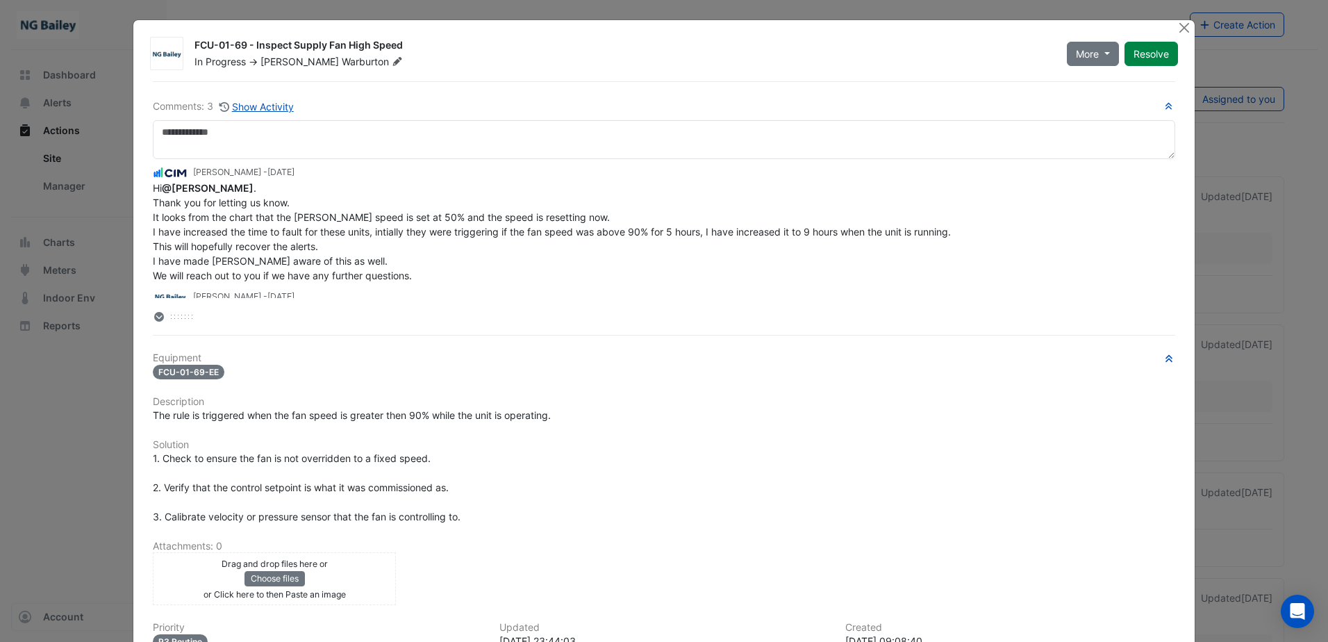
drag, startPoint x: 187, startPoint y: 42, endPoint x: 400, endPoint y: 44, distance: 212.5
click at [400, 44] on div "FCU-01-69 - Inspect Supply Fan High Speed In Progress -> Roy Warburton" at bounding box center [622, 53] width 872 height 31
copy div "FCU-01-69 - Inspect Supply Fan High Speed"
click at [165, 417] on span "The rule is triggered when the fan speed is greater then 90% while the unit is …" at bounding box center [352, 415] width 398 height 12
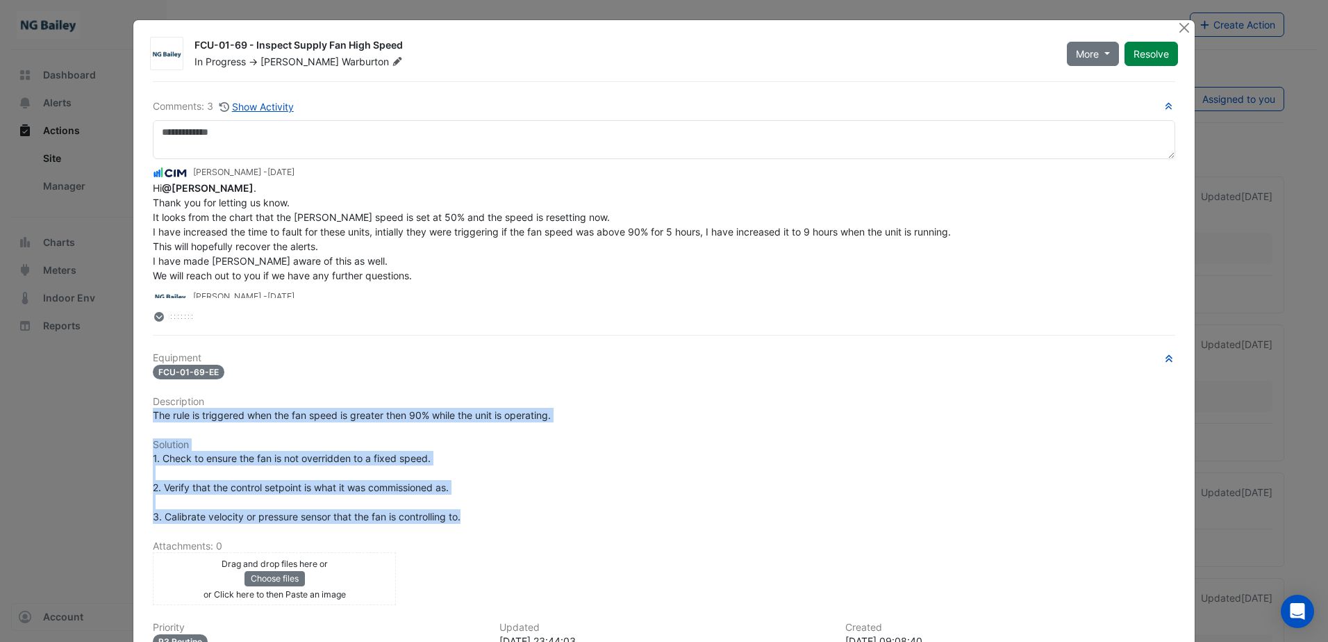
drag, startPoint x: 145, startPoint y: 417, endPoint x: 560, endPoint y: 519, distance: 427.4
click at [560, 519] on div "Equipment FCU-01-69-EE Description The rule is triggered when the fan speed is …" at bounding box center [664, 586] width 1022 height 468
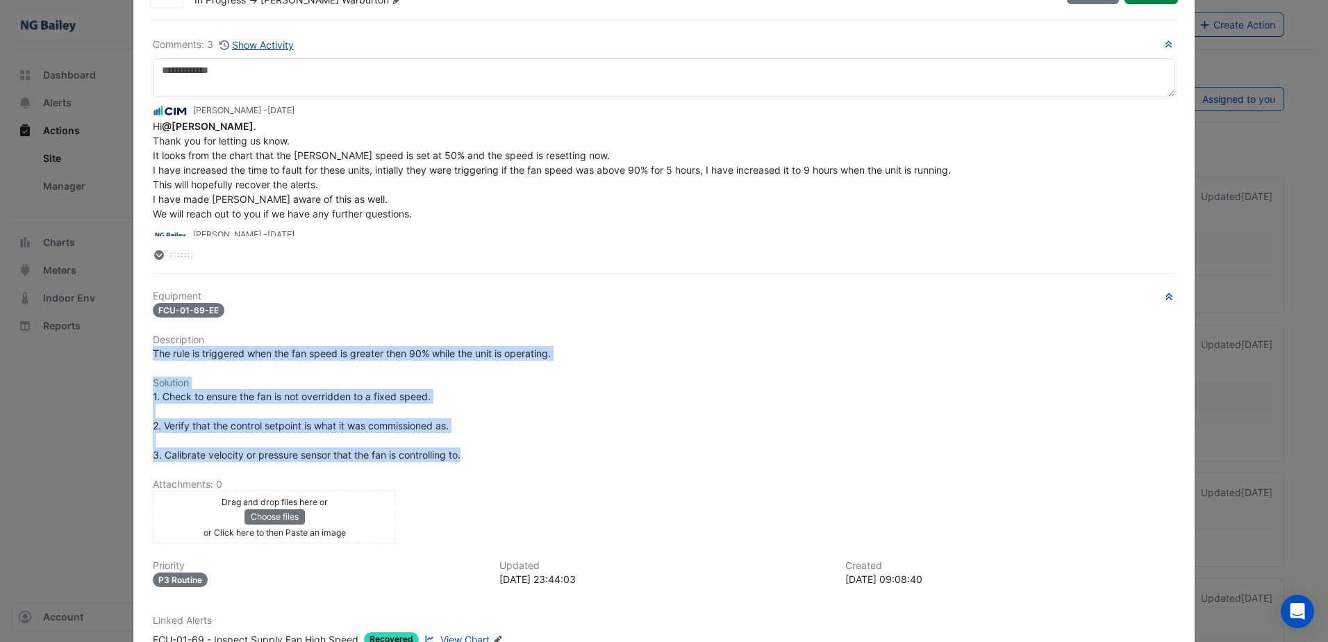
scroll to position [139, 0]
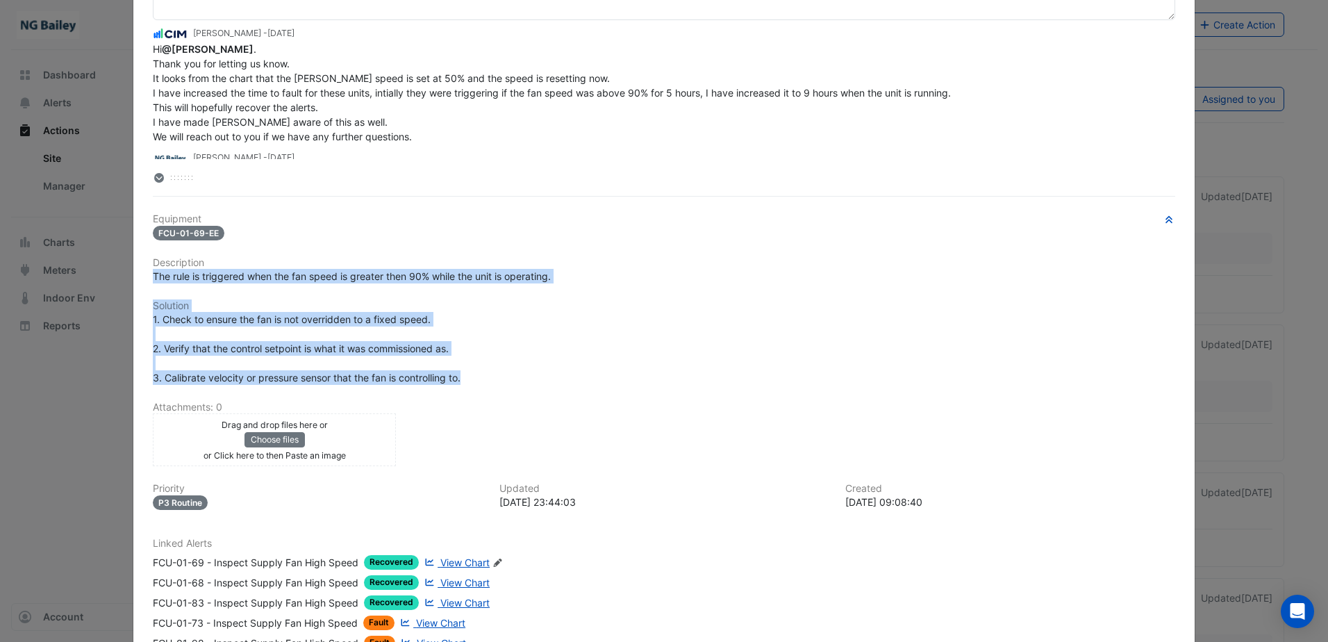
copy div "The rule is triggered when the fan speed is greater then 90% while the unit is …"
click at [602, 287] on div "Equipment FCU-01-69-EE Description The rule is triggered when the fan speed is …" at bounding box center [664, 447] width 1022 height 468
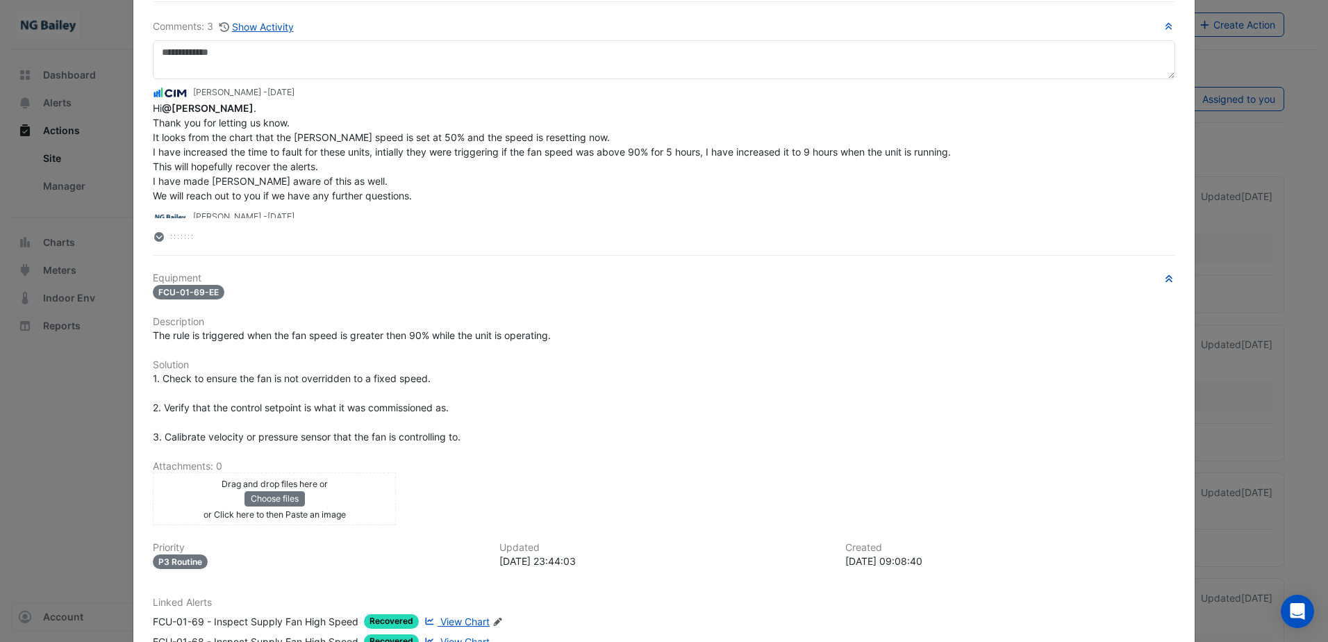
scroll to position [0, 0]
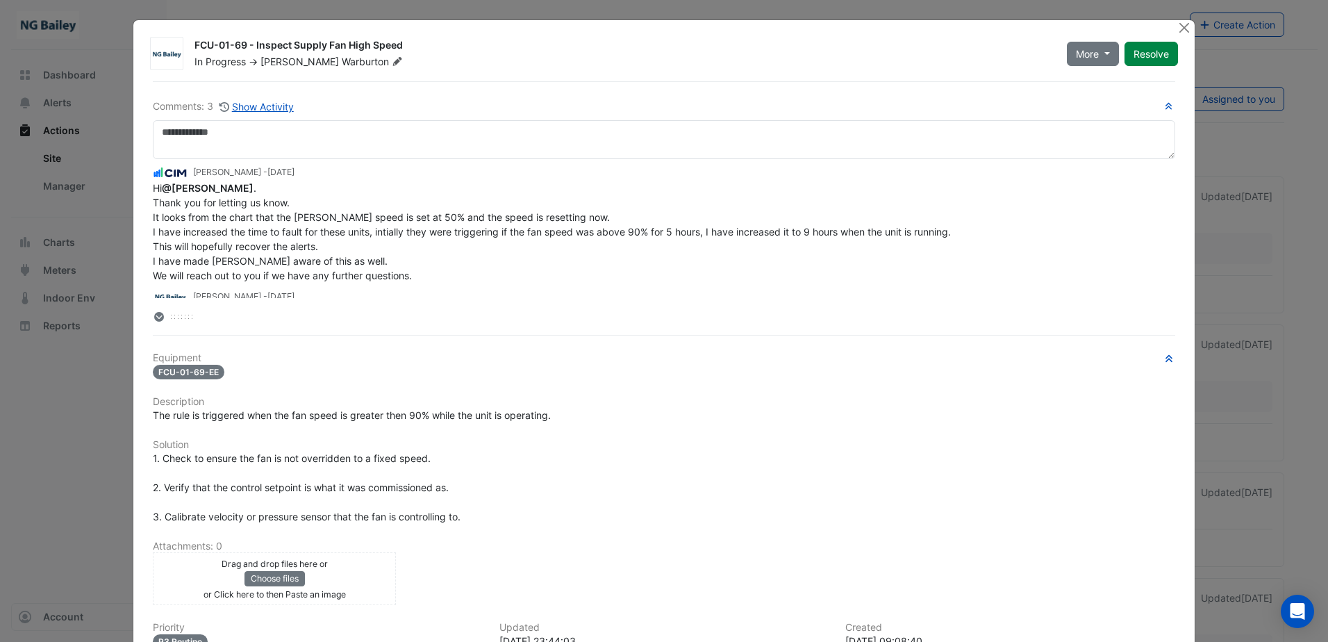
click at [155, 315] on icon at bounding box center [159, 317] width 8 height 10
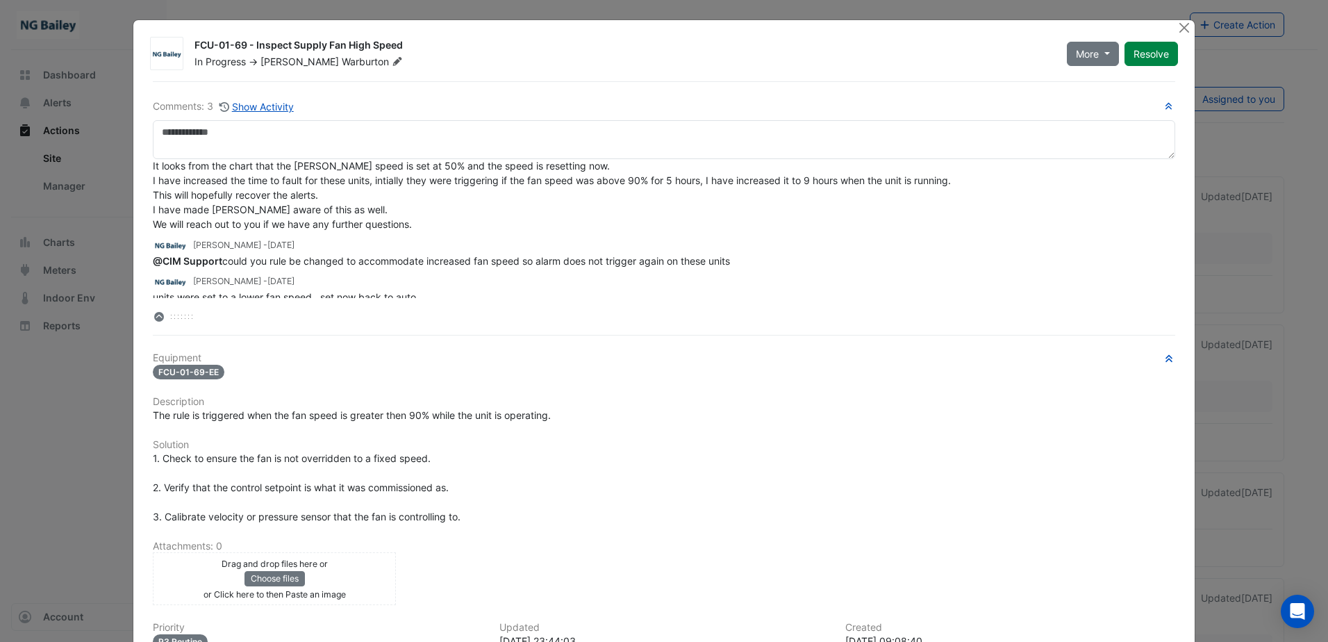
scroll to position [58, 0]
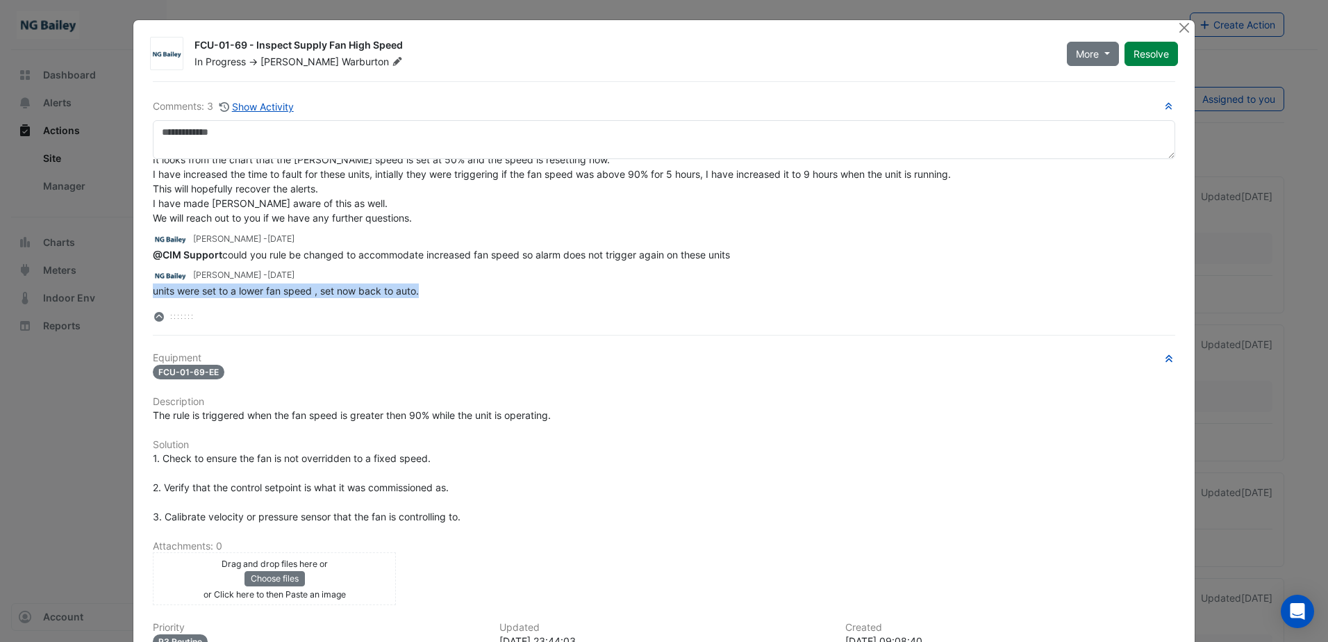
drag, startPoint x: 149, startPoint y: 290, endPoint x: 418, endPoint y: 294, distance: 269.5
click at [418, 294] on div "units were set to a lower fan speed , set now back to auto." at bounding box center [664, 290] width 1022 height 15
copy span "units were set to a lower fan speed , set now back to auto."
drag, startPoint x: 224, startPoint y: 258, endPoint x: 740, endPoint y: 250, distance: 515.3
click at [740, 250] on div "@CIM Support could you rule be changed to accommodate increased fan speed so al…" at bounding box center [664, 254] width 1022 height 15
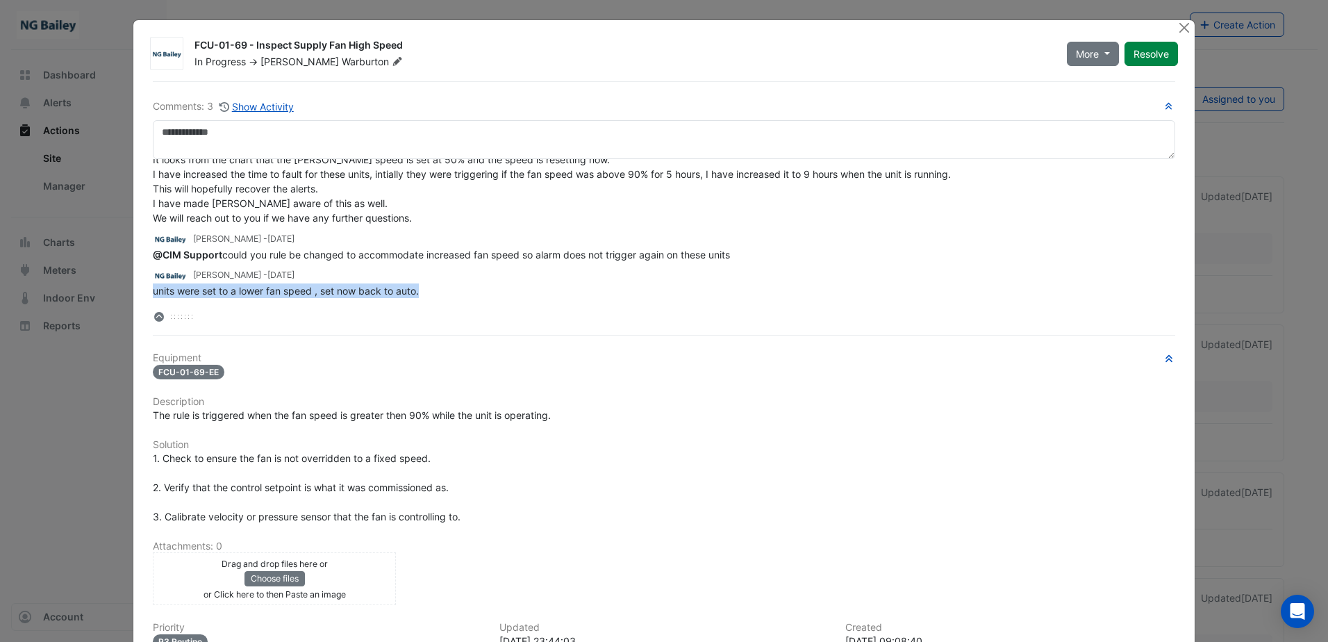
copy span "ould you rule be changed to accommodate increased fan speed so alarm does not t…"
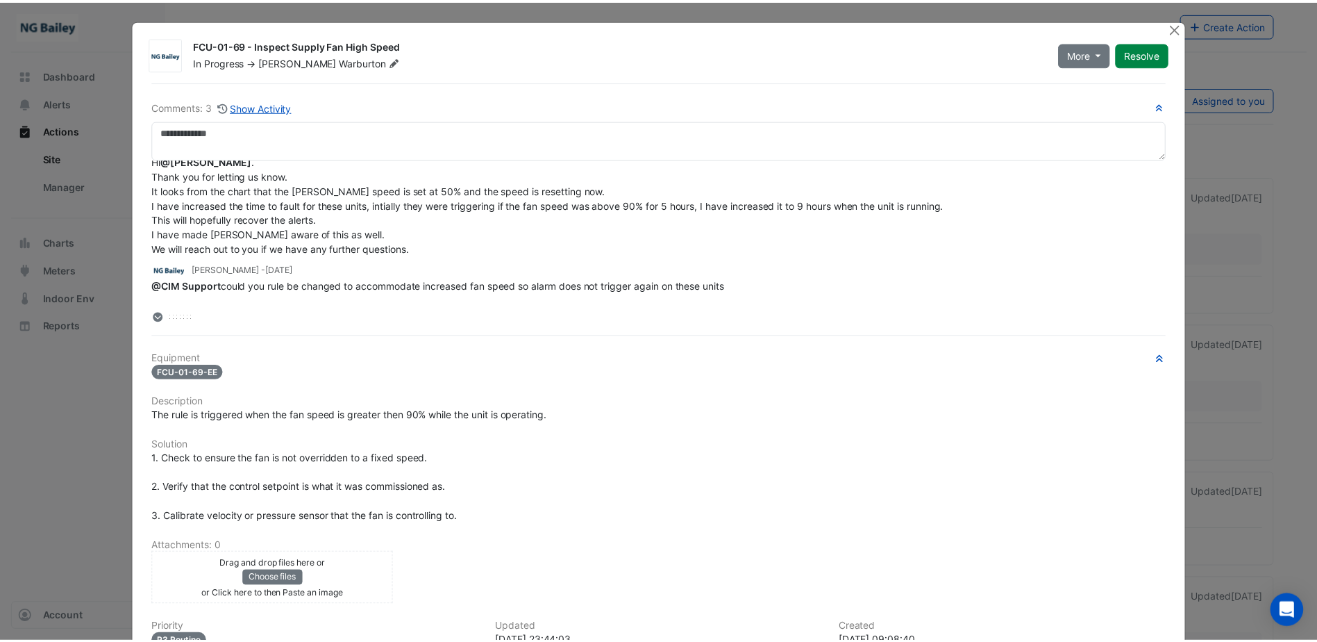
scroll to position [0, 0]
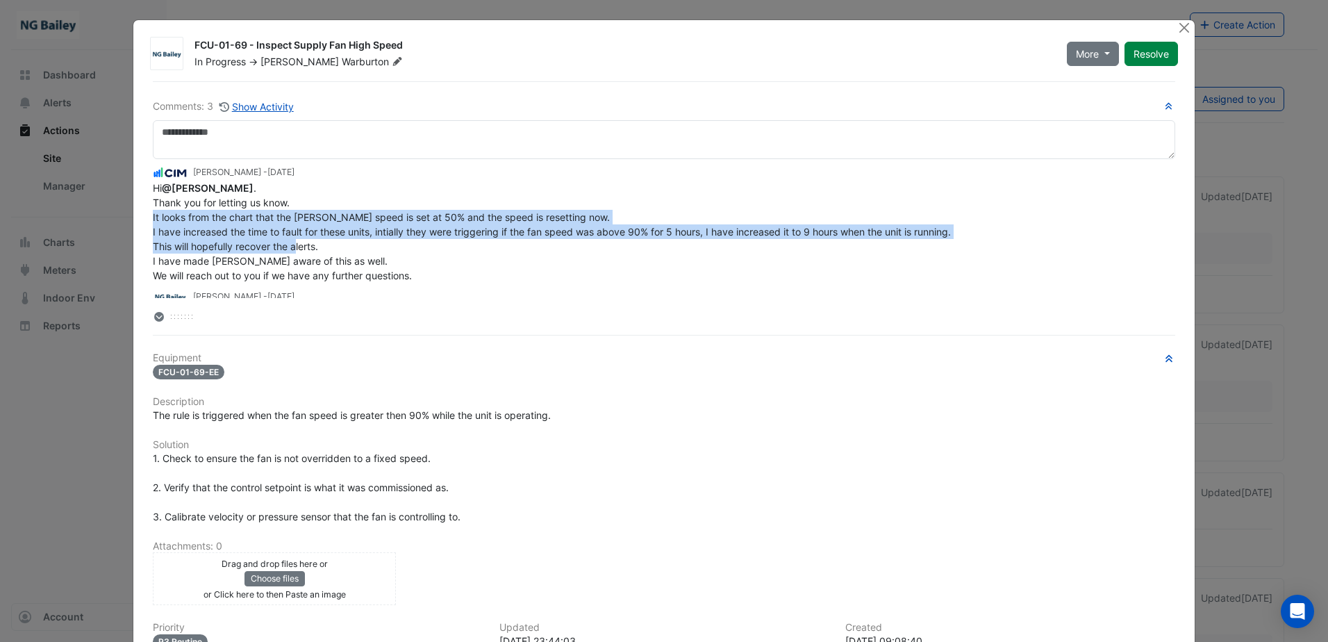
drag, startPoint x: 146, startPoint y: 220, endPoint x: 318, endPoint y: 243, distance: 173.7
click at [318, 243] on div "Comments: 3 Show Activity Shafayet Ali - 6 days ago Hi @Roy Warburton . Thank y…" at bounding box center [663, 477] width 1039 height 792
copy span "It looks from the chart that the min fan speed is set at 50% and the speed is r…"
click at [1182, 28] on button "Close" at bounding box center [1184, 27] width 15 height 15
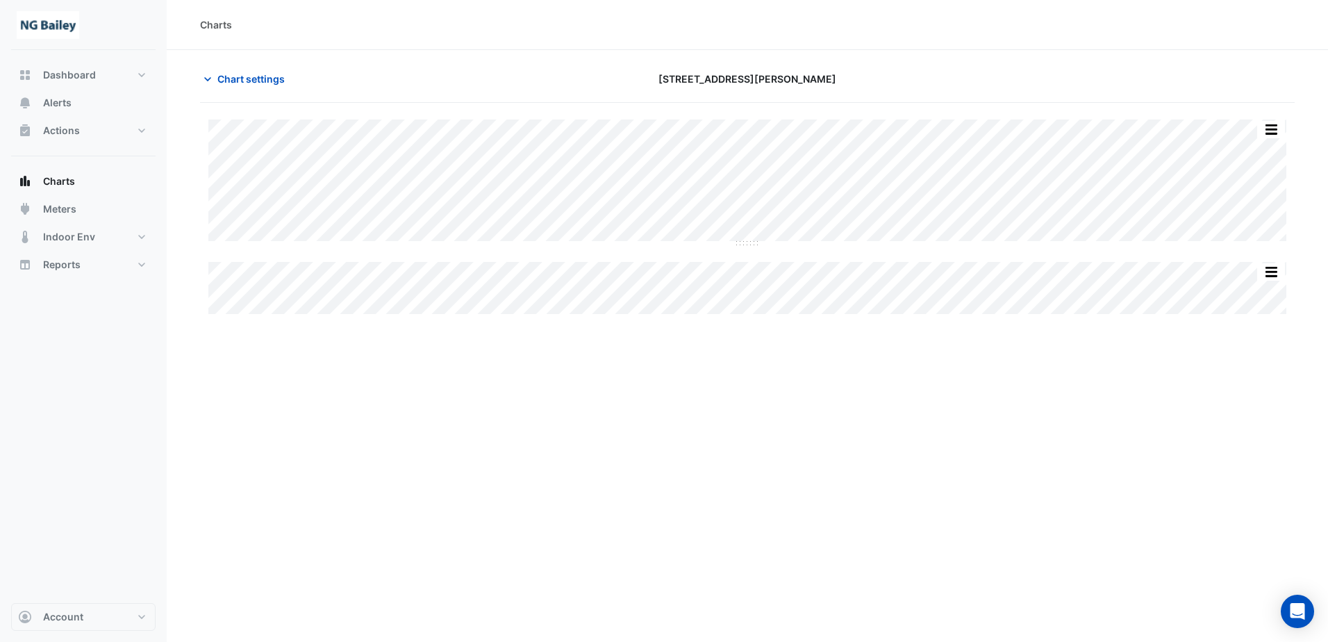
type input "**********"
click at [211, 76] on icon "button" at bounding box center [208, 79] width 14 height 14
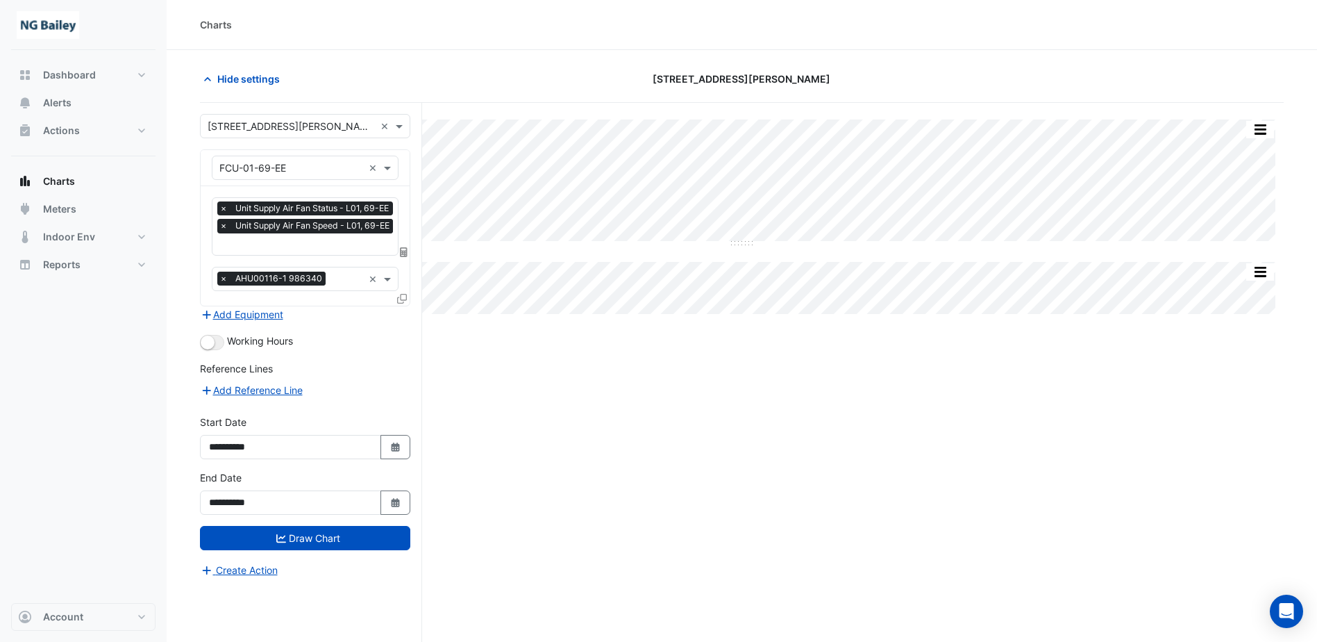
click at [333, 281] on input "text" at bounding box center [347, 280] width 32 height 15
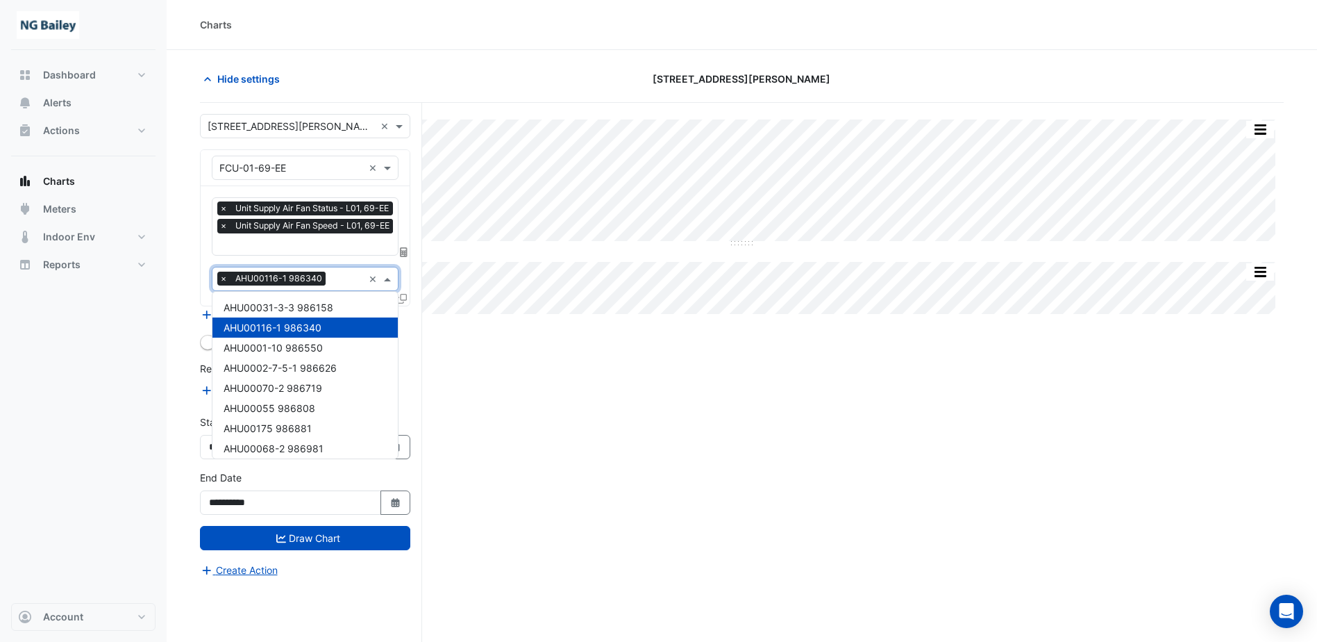
click at [333, 281] on input "text" at bounding box center [347, 280] width 32 height 15
click at [337, 168] on input "text" at bounding box center [291, 168] width 144 height 15
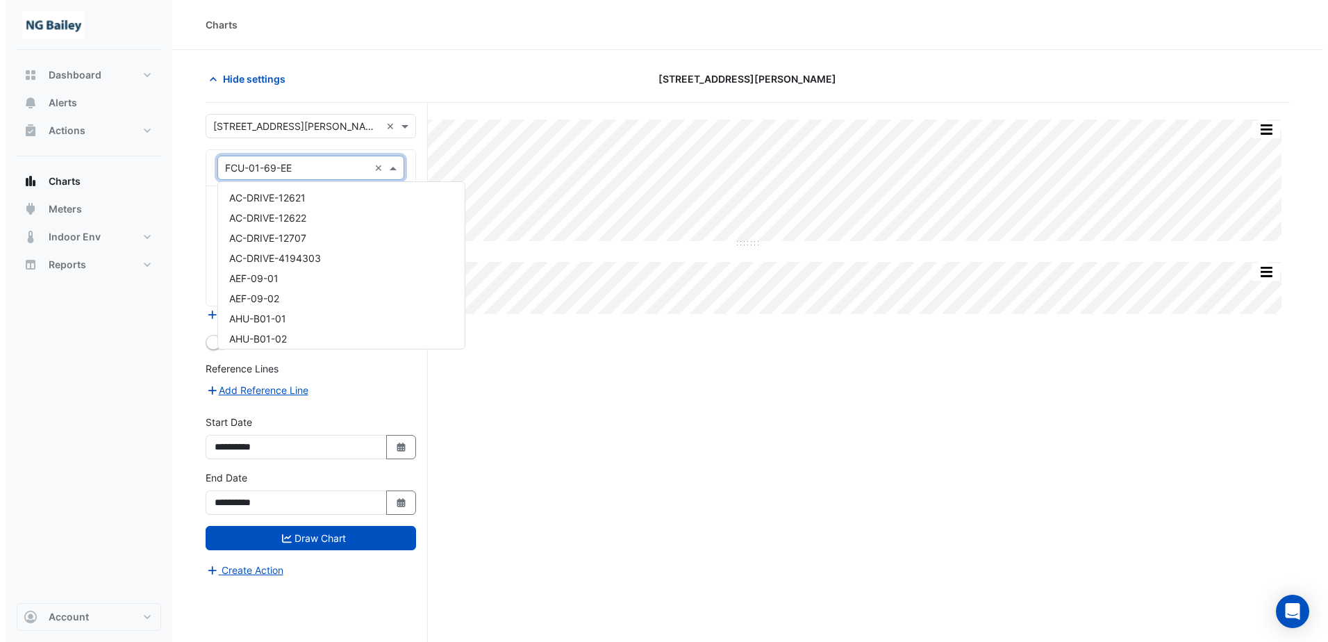
scroll to position [2180, 0]
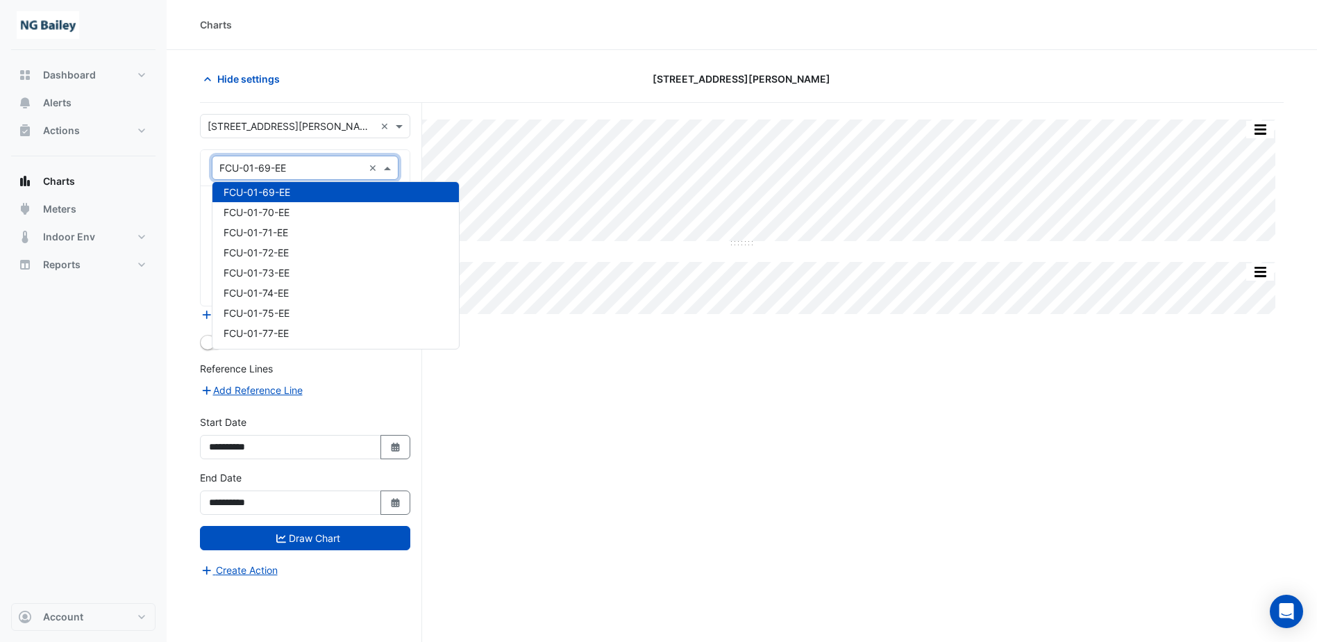
click at [337, 168] on input "text" at bounding box center [291, 168] width 144 height 15
click at [603, 378] on div "Split All Split None Print Save as JPEG Save as PNG Pivot Data Table Export CSV…" at bounding box center [742, 399] width 1084 height 592
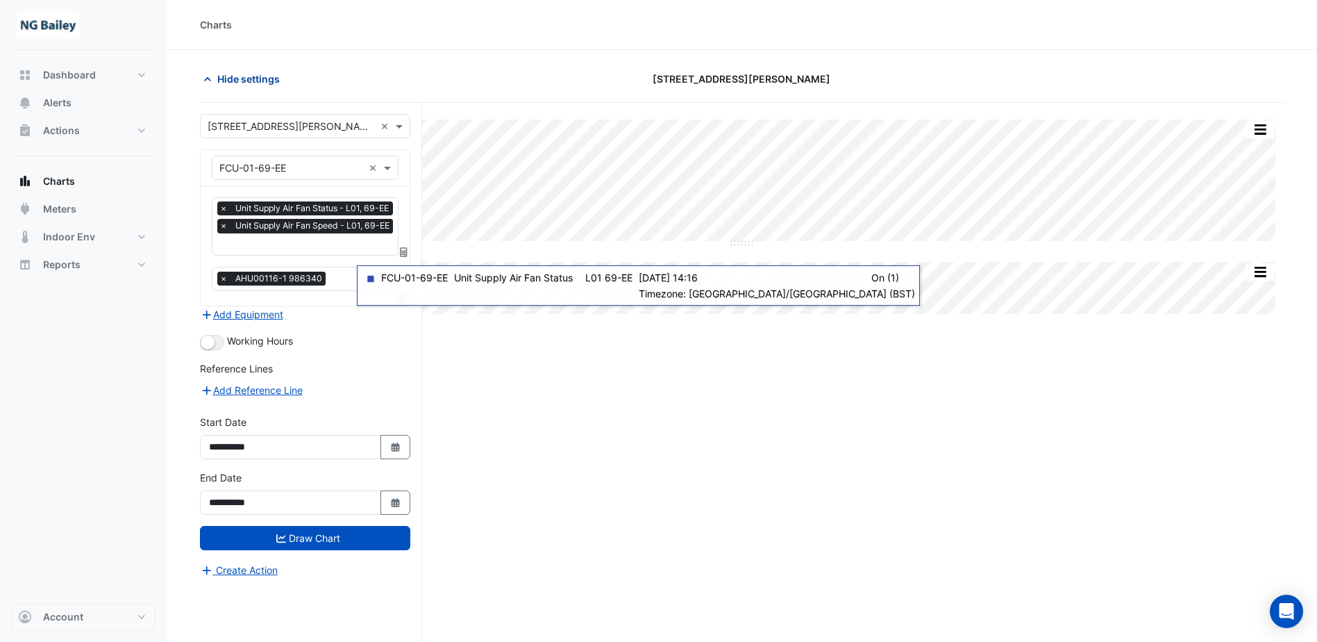
click at [210, 81] on icon "button" at bounding box center [208, 79] width 14 height 14
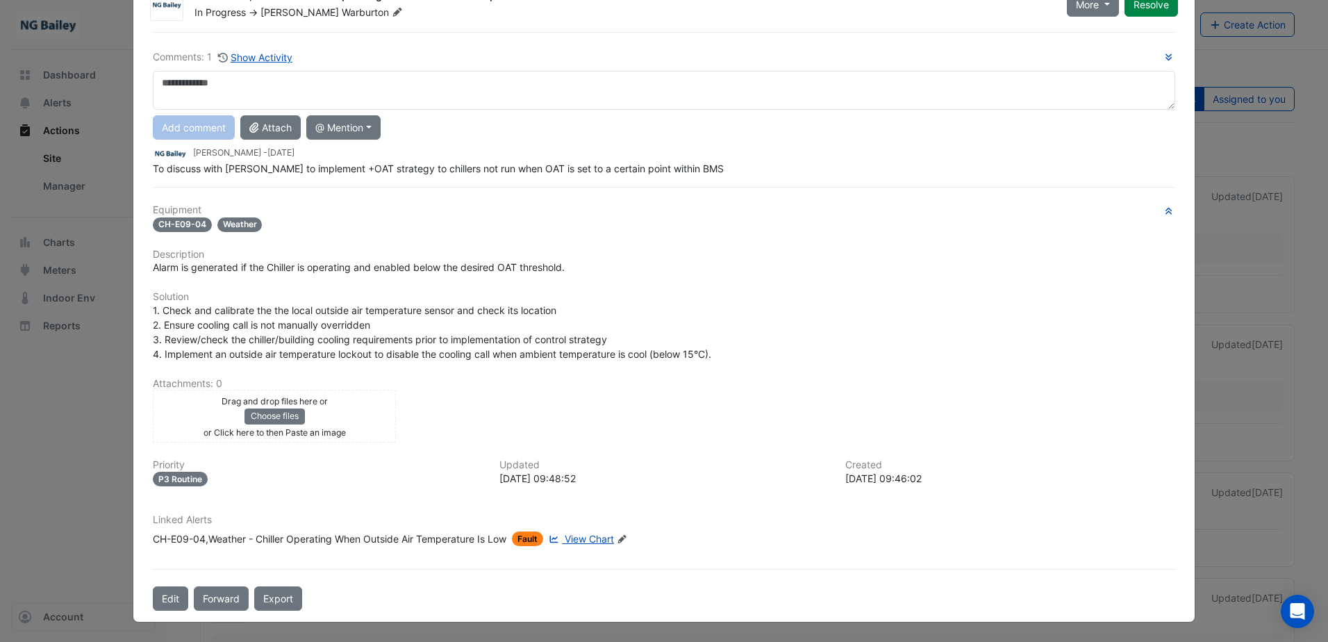
scroll to position [19, 0]
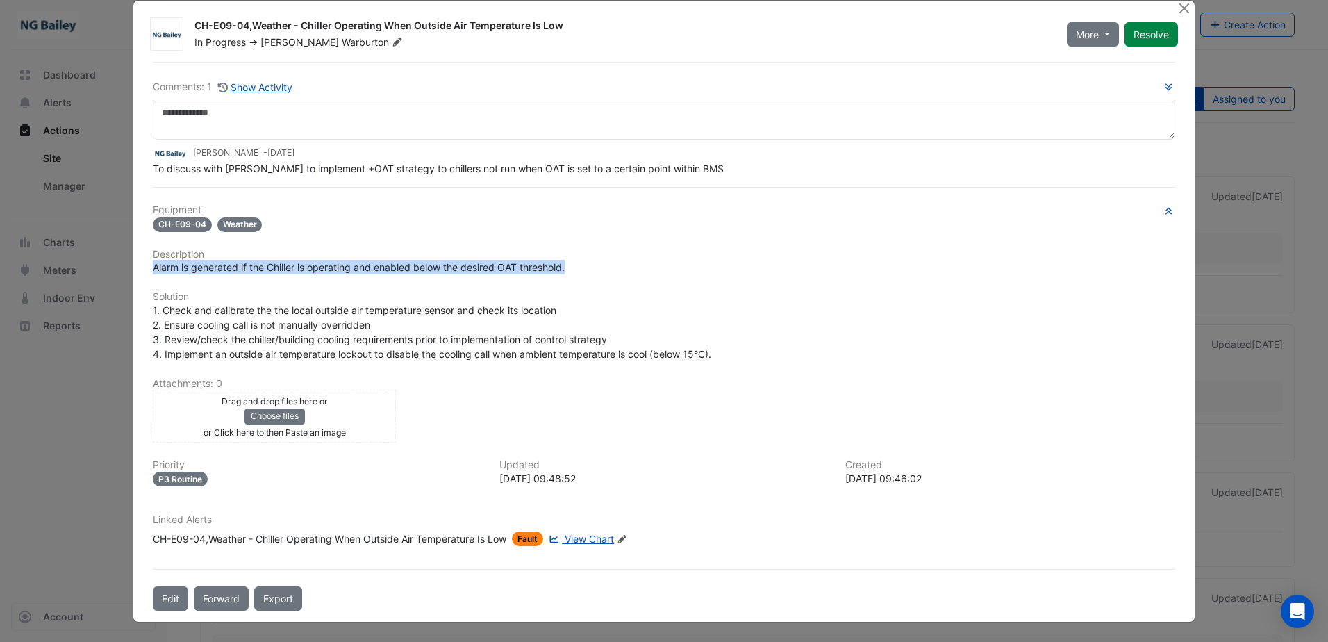
drag, startPoint x: 149, startPoint y: 270, endPoint x: 567, endPoint y: 268, distance: 418.0
click at [567, 268] on div "Alarm is generated if the Chiller is operating and enabled below the desired OA…" at bounding box center [664, 267] width 1022 height 15
copy span "Alarm is generated if the Chiller is operating and enabled below the desired OA…"
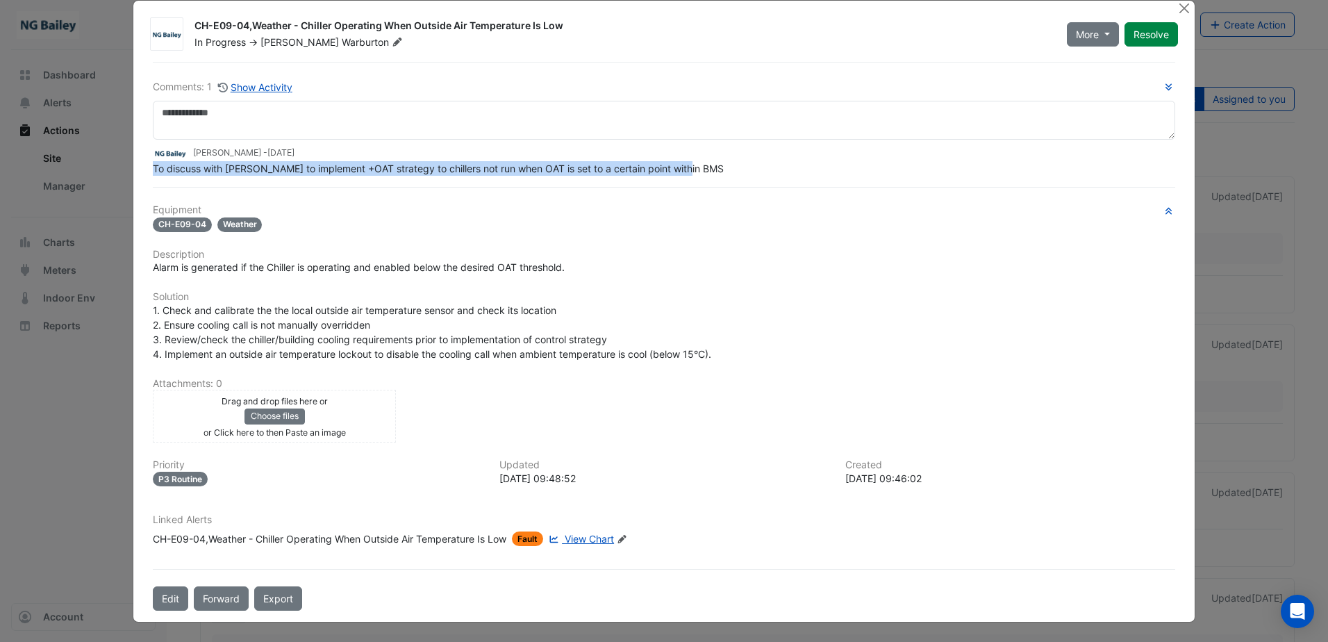
drag, startPoint x: 142, startPoint y: 172, endPoint x: 697, endPoint y: 166, distance: 555.5
click at [697, 166] on div "Comments: 1 Show Activity Roy Warburton - 6 days ago To discuss with Sauter to …" at bounding box center [663, 336] width 1039 height 549
copy span "To discuss with Sauter to implement +OAT strategy to chillers not run when OAT …"
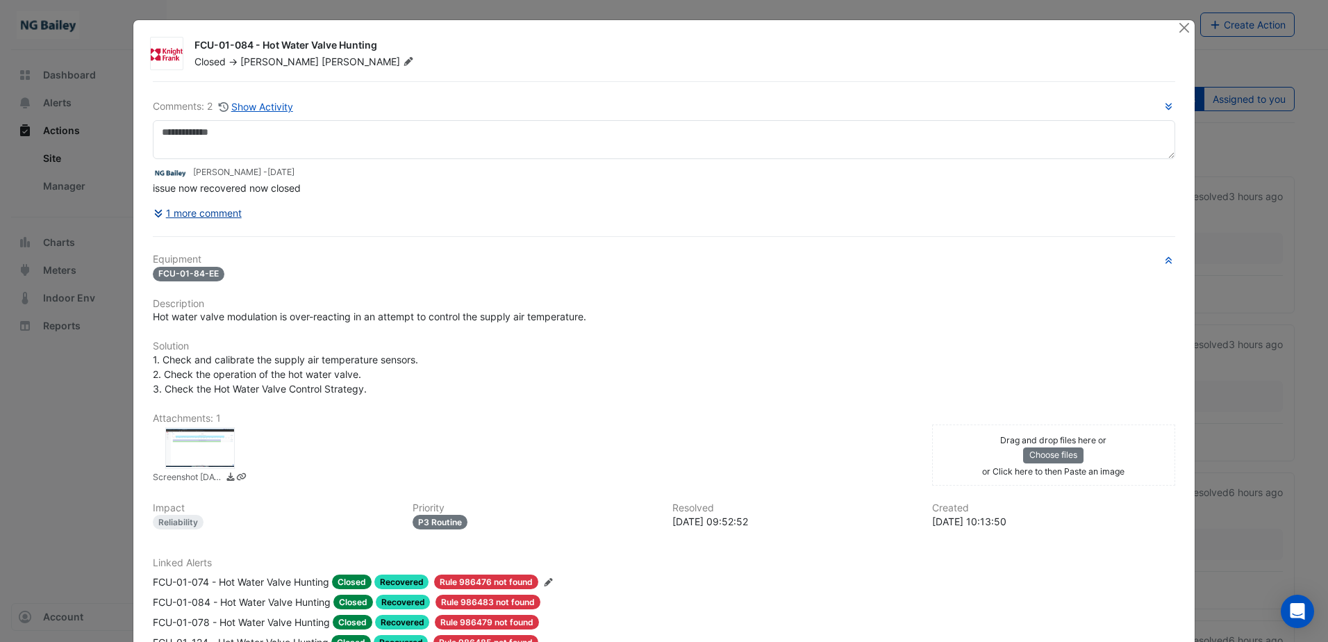
click at [201, 212] on button "1 more comment" at bounding box center [198, 213] width 90 height 24
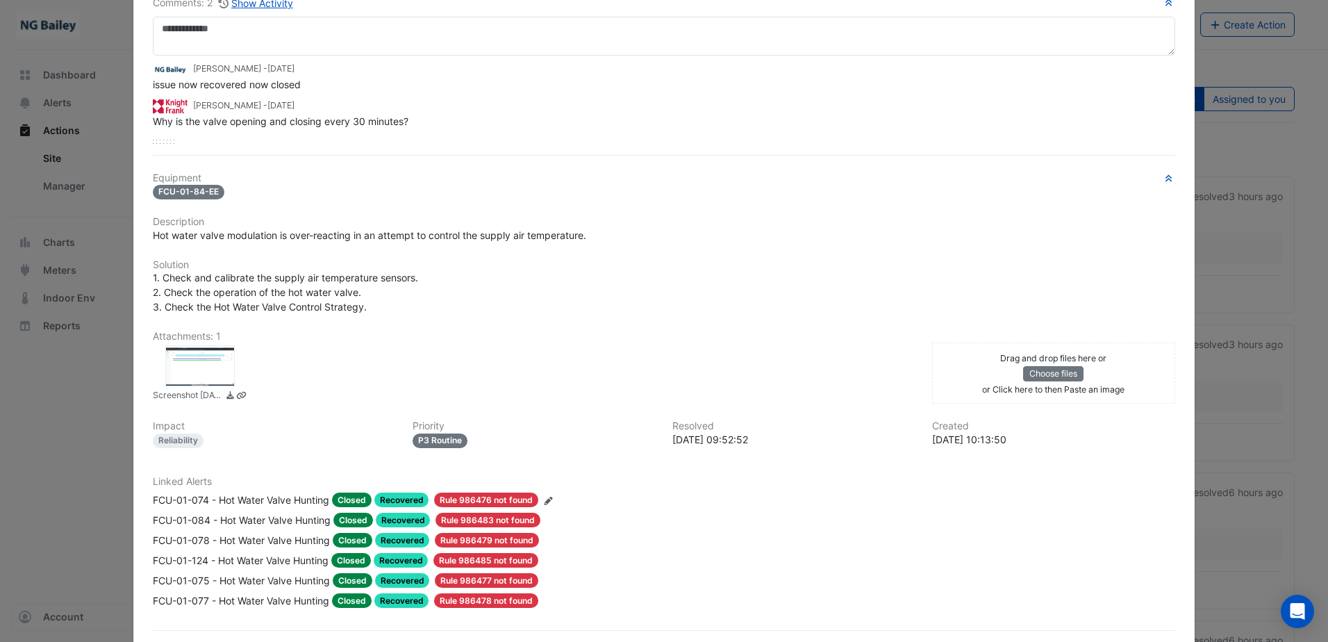
scroll to position [165, 0]
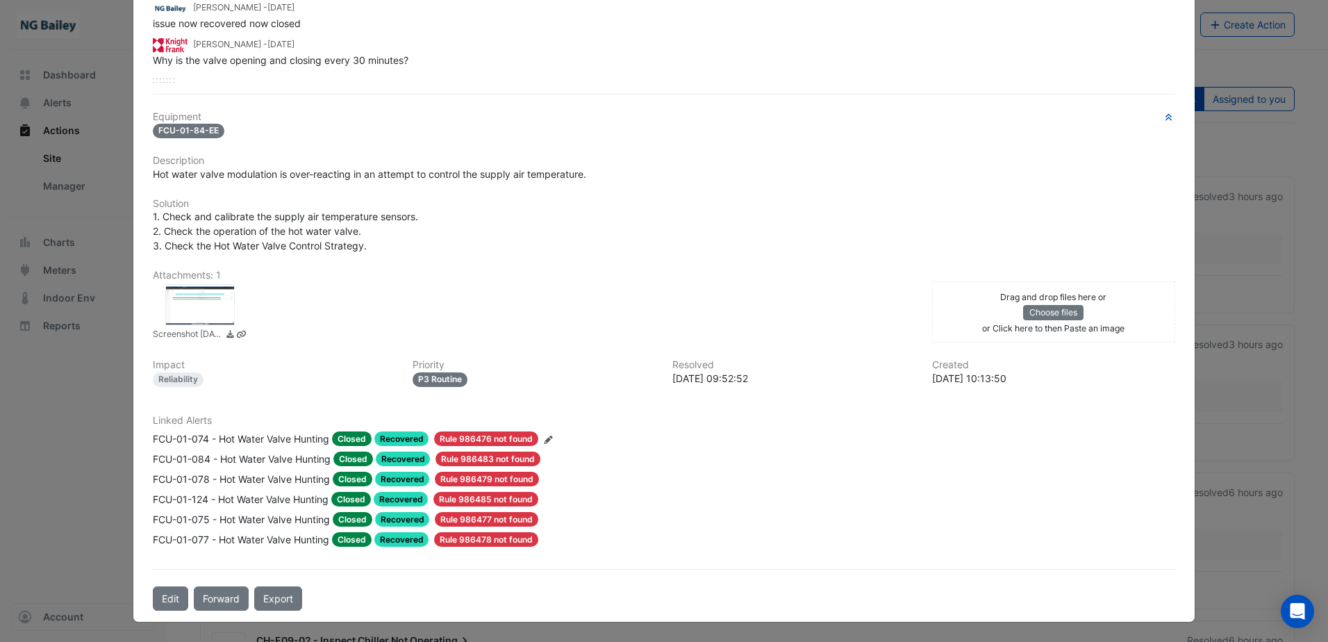
click at [208, 306] on div at bounding box center [199, 305] width 69 height 42
